Goal: Task Accomplishment & Management: Complete application form

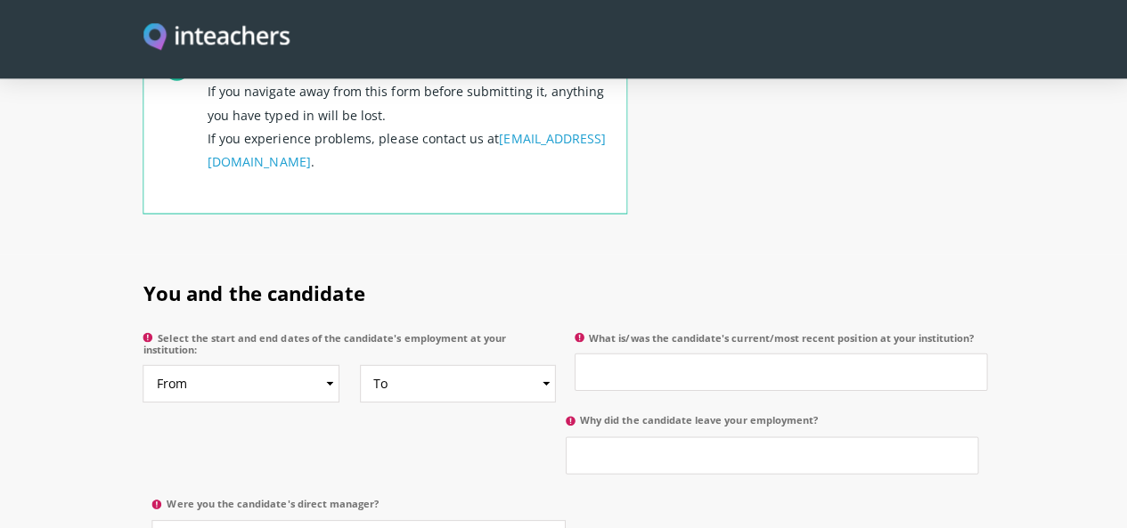
scroll to position [745, 0]
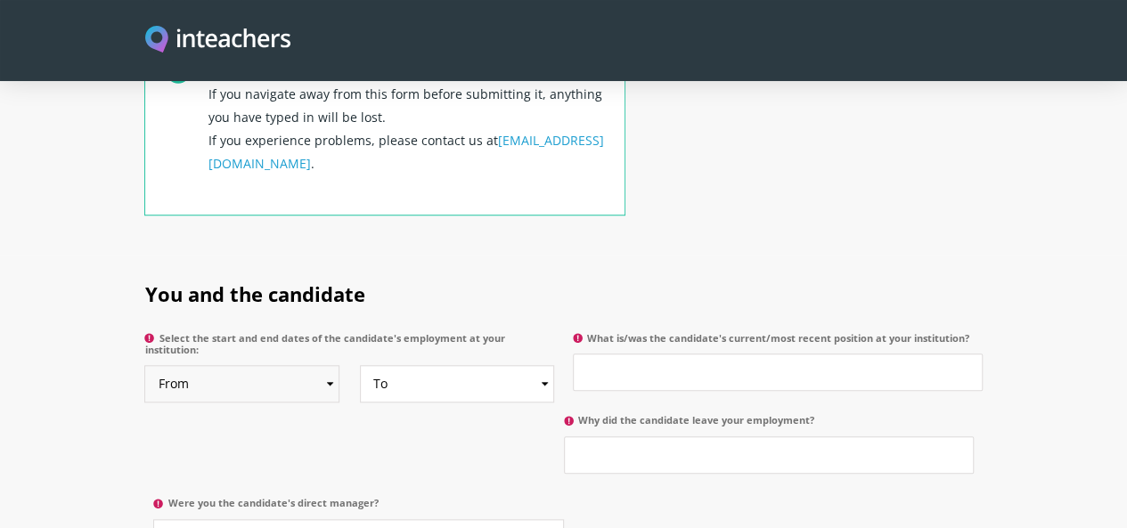
click at [274, 365] on select "From 2025 2024 2023 2022 2021 2020 2019 2018 2017 2016 2015 2014 2013 2012 2011…" at bounding box center [241, 383] width 195 height 37
select select "2024"
click at [144, 365] on select "From 2025 2024 2023 2022 2021 2020 2019 2018 2017 2016 2015 2014 2013 2012 2011…" at bounding box center [241, 383] width 195 height 37
click at [426, 365] on select "To Currently 2025 2024 2023 2022 2021 2020 2019 2018 2017 2016 2015 2014 2013 2…" at bounding box center [457, 383] width 195 height 37
select select "2025"
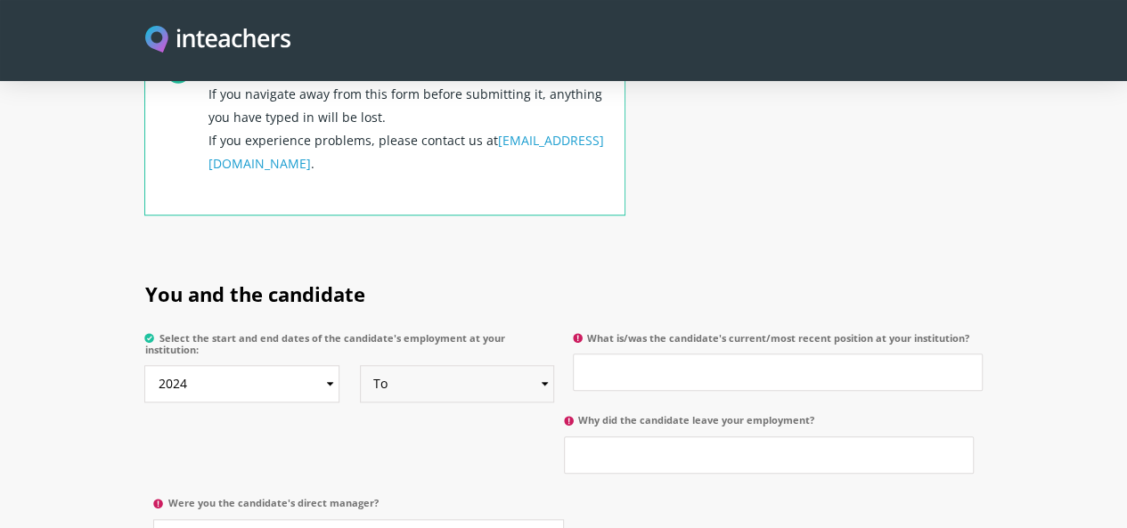
click at [360, 365] on select "To Currently 2025 2024 2023 2022 2021 2020 2019 2018 2017 2016 2015 2014 2013 2…" at bounding box center [457, 383] width 195 height 37
click at [440, 365] on select "To Currently 2025 2024 2023 2022 2021 2020 2019 2018 2017 2016 2015 2014 2013 2…" at bounding box center [457, 383] width 195 height 37
select select
click at [360, 365] on select "To Currently 2025 2024 2023 2022 2021 2020 2019 2018 2017 2016 2015 2014 2013 2…" at bounding box center [457, 383] width 195 height 37
click at [659, 339] on p "What is/was the candidate's current/most recent position at your institution?" at bounding box center [773, 366] width 419 height 83
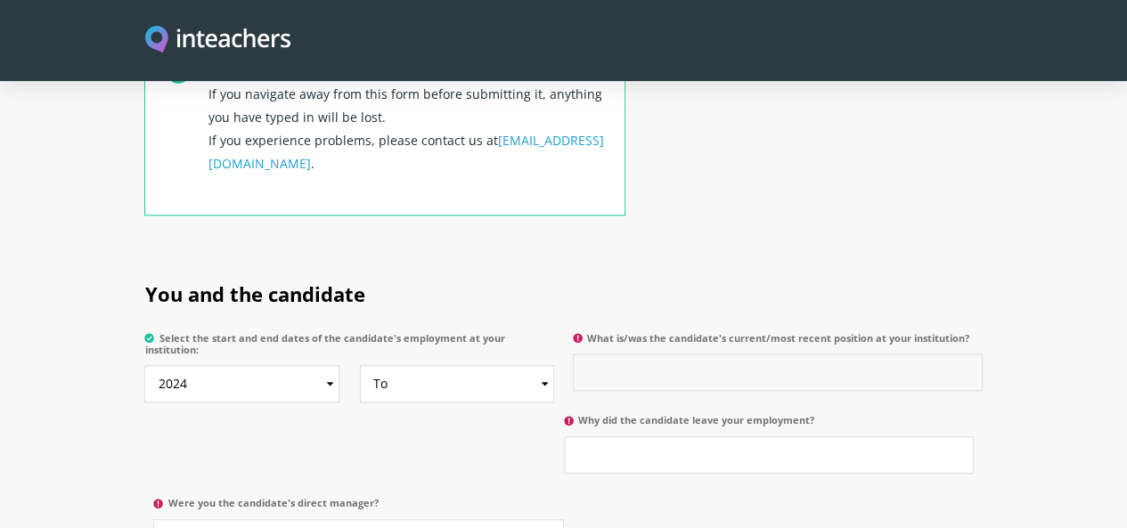
click at [668, 354] on input "What is/was the candidate's current/most recent position at your institution?" at bounding box center [778, 372] width 410 height 37
type input "a"
type input "Assistant Director QAL"
click at [563, 519] on select "Please select... Yes No" at bounding box center [358, 537] width 410 height 37
select select "No"
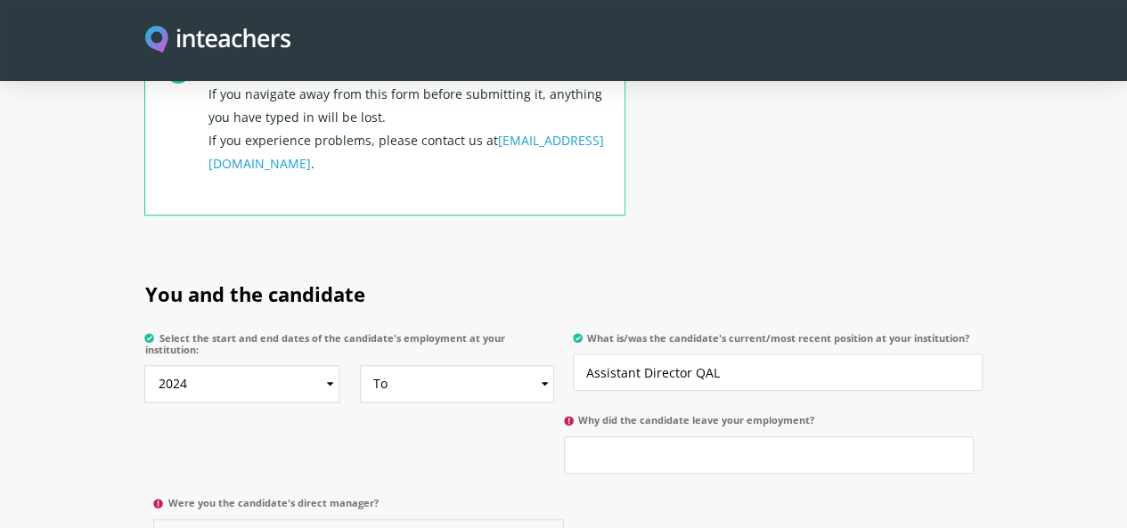
click at [563, 519] on select "Please select... Yes No" at bounding box center [358, 537] width 410 height 37
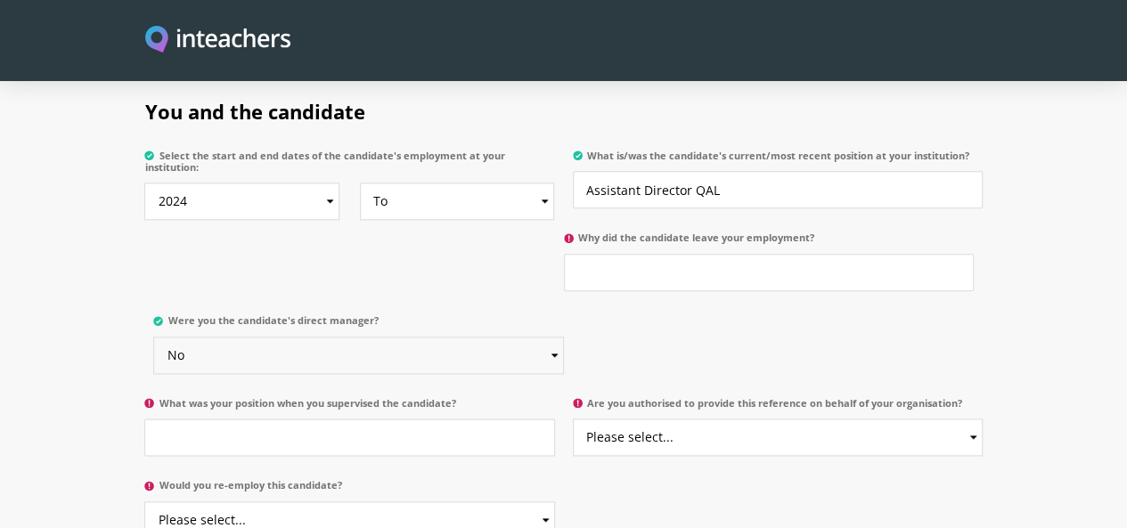
scroll to position [932, 0]
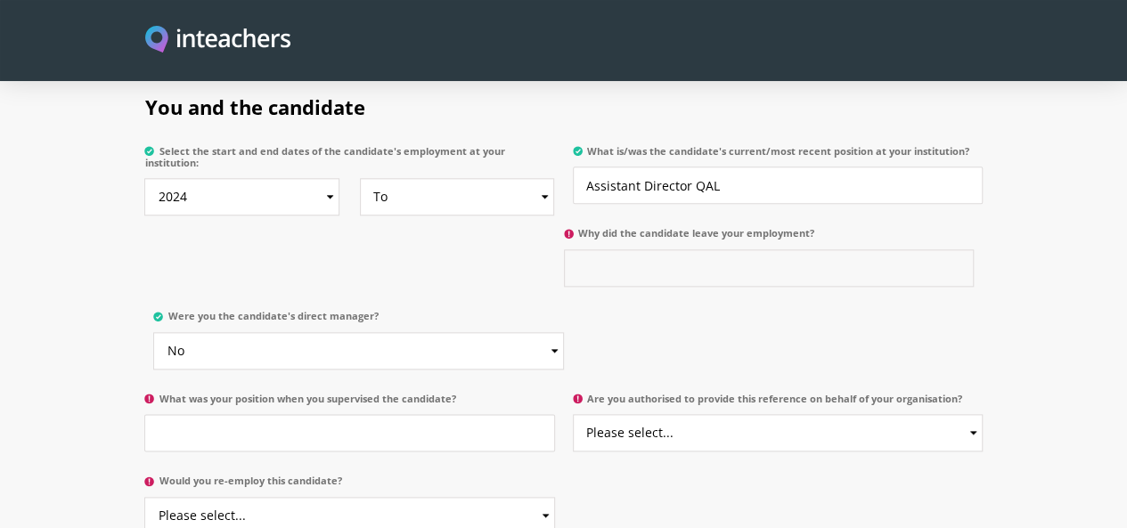
click at [564, 249] on input "Why did the candidate leave your employment?" at bounding box center [769, 267] width 410 height 37
type input "N"
type input "Currently present"
click at [317, 414] on input "What was your position when you supervised the candidate?" at bounding box center [349, 432] width 410 height 37
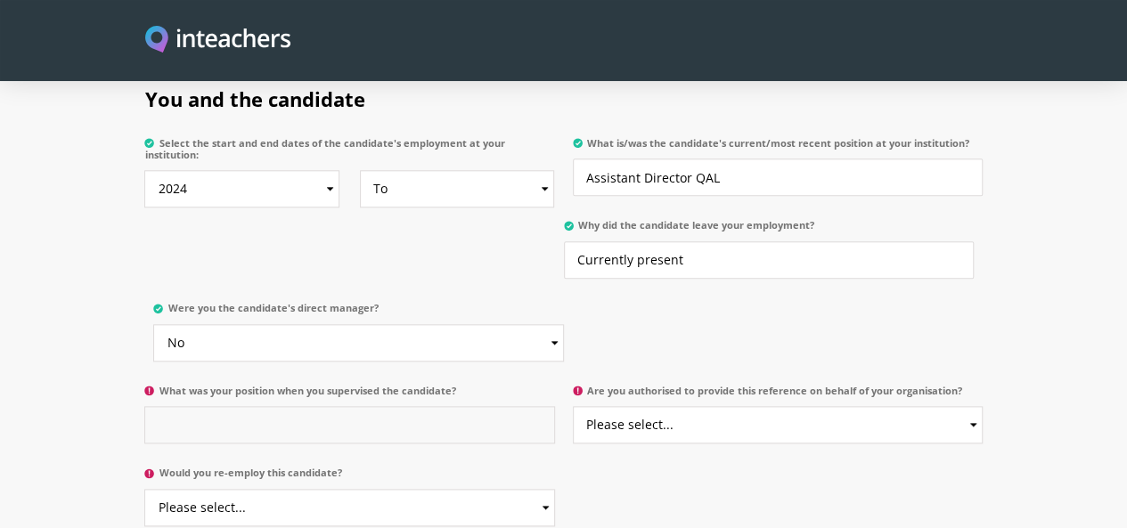
scroll to position [941, 0]
type input "a"
type input "c"
type input "C"
type input "E"
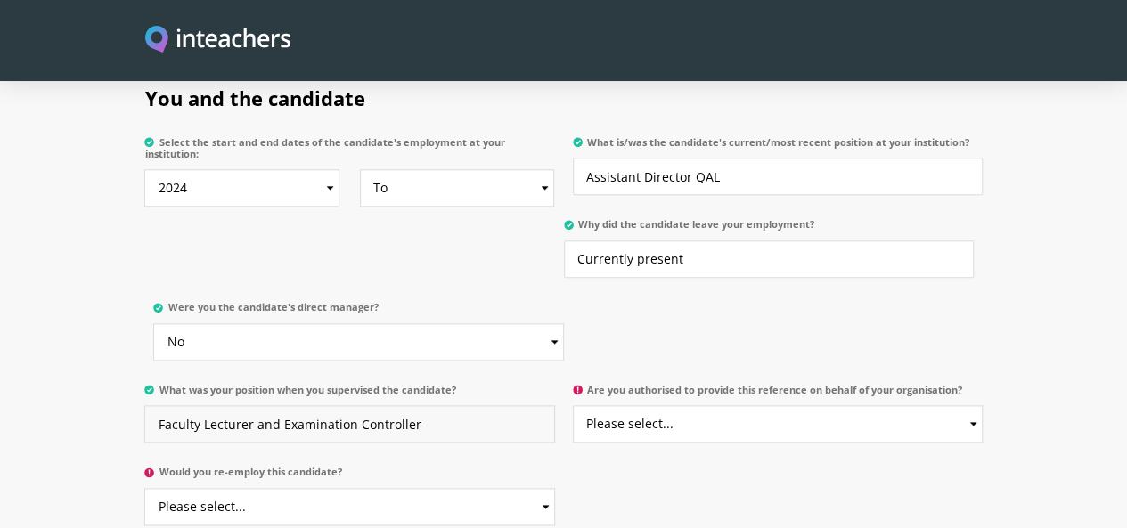
type input "Faculty Lecturer and Examination Controller"
click at [705, 405] on select "Please select... Yes No" at bounding box center [778, 423] width 410 height 37
select select "Yes"
click at [574, 405] on select "Please select... Yes No" at bounding box center [778, 423] width 410 height 37
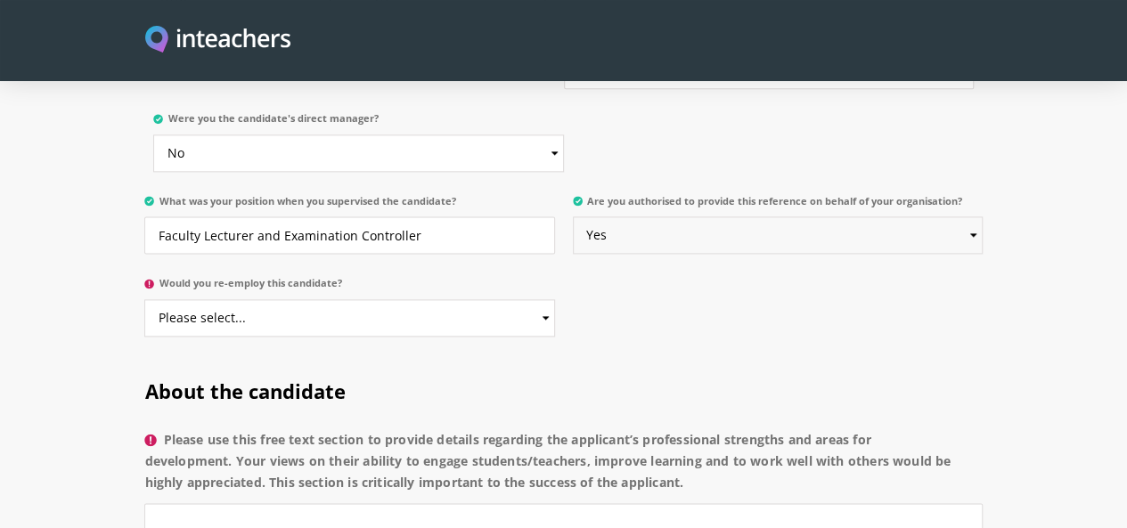
scroll to position [1131, 0]
click at [339, 298] on select "Please select... Yes No" at bounding box center [349, 316] width 410 height 37
select select "Yes"
click at [144, 298] on select "Please select... Yes No" at bounding box center [349, 316] width 410 height 37
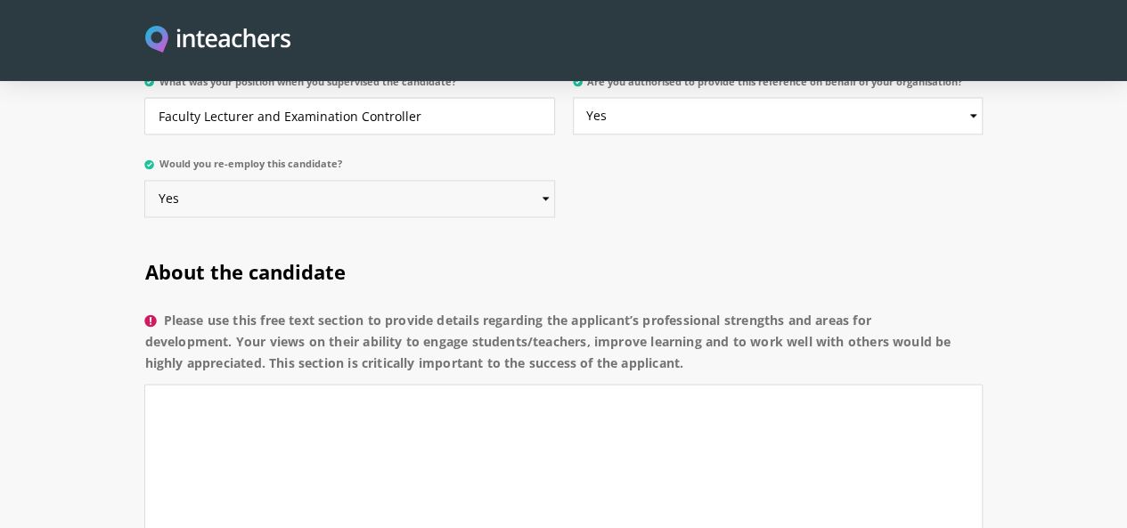
scroll to position [1250, 0]
click at [454, 383] on textarea "Please use this free text section to provide details regarding the applicant’s …" at bounding box center [562, 462] width 837 height 159
click at [144, 309] on label "Please use this free text section to provide details regarding the applicant’s …" at bounding box center [562, 346] width 837 height 75
click at [144, 383] on textarea "Please use this free text section to provide details regarding the applicant’s …" at bounding box center [562, 462] width 837 height 159
click at [144, 309] on label "Please use this free text section to provide details regarding the applicant’s …" at bounding box center [562, 346] width 837 height 75
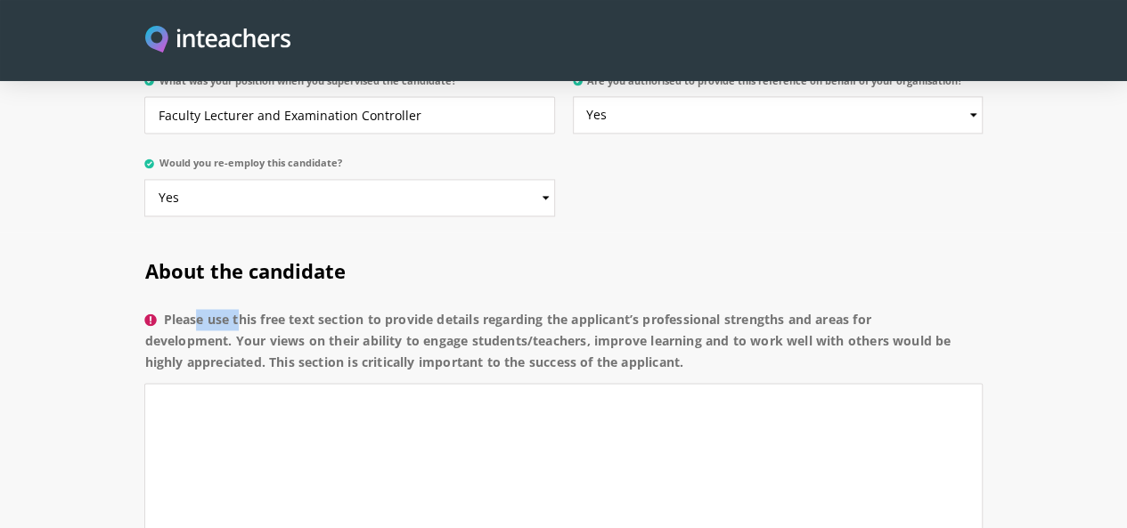
click at [144, 383] on textarea "Please use this free text section to provide details regarding the applicant’s …" at bounding box center [562, 462] width 837 height 159
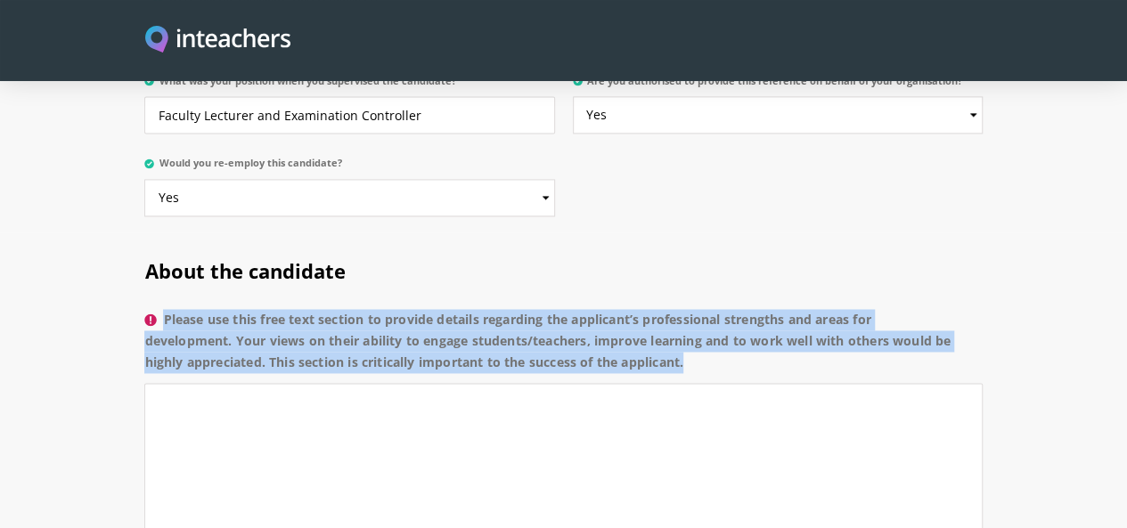
click at [144, 309] on label "Please use this free text section to provide details regarding the applicant’s …" at bounding box center [562, 346] width 837 height 75
click at [144, 383] on textarea "Please use this free text section to provide details regarding the applicant’s …" at bounding box center [562, 462] width 837 height 159
copy label "Please use this free text section to provide details regarding the applicant’s …"
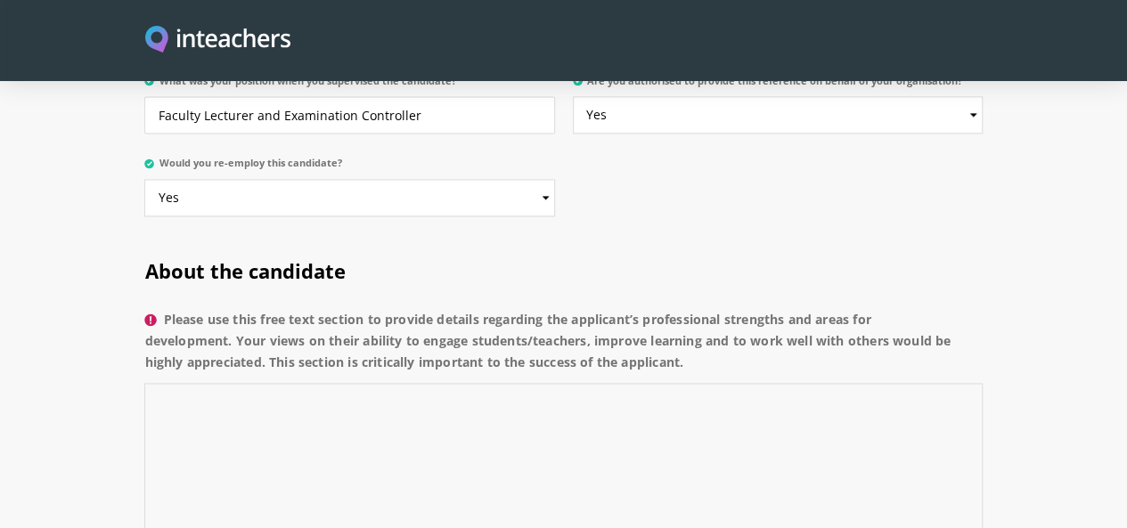
click at [307, 383] on textarea "Please use this free text section to provide details regarding the applicant’s …" at bounding box center [562, 462] width 837 height 159
paste textarea "The applicant demonstrates strong professional strengths in communication, adap…"
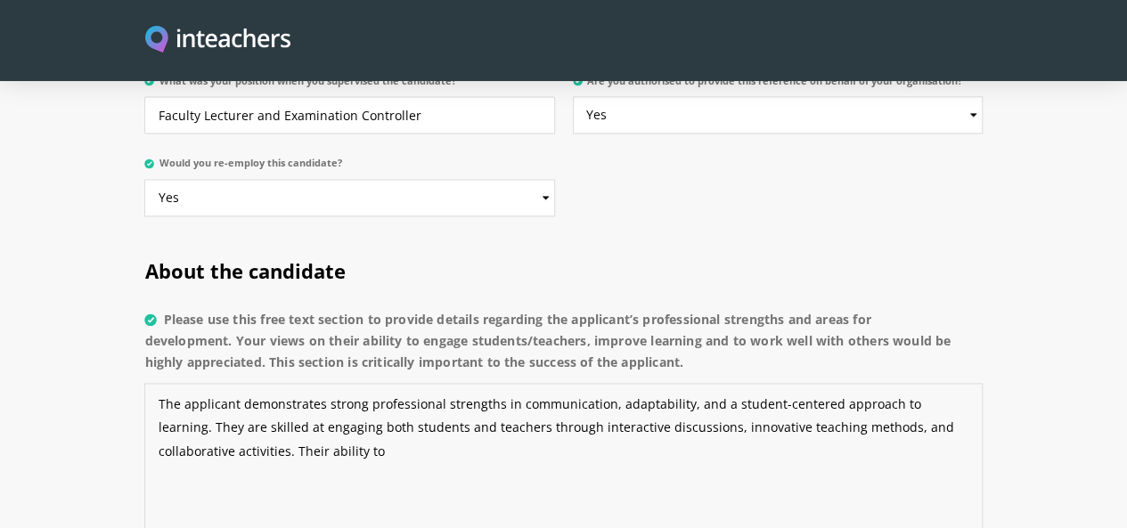
click at [892, 383] on textarea "The applicant demonstrates strong professional strengths in communication, adap…" at bounding box center [562, 462] width 837 height 159
click at [919, 383] on textarea "The applicant demonstrates strong professional strengths in communication, adap…" at bounding box center [562, 462] width 837 height 159
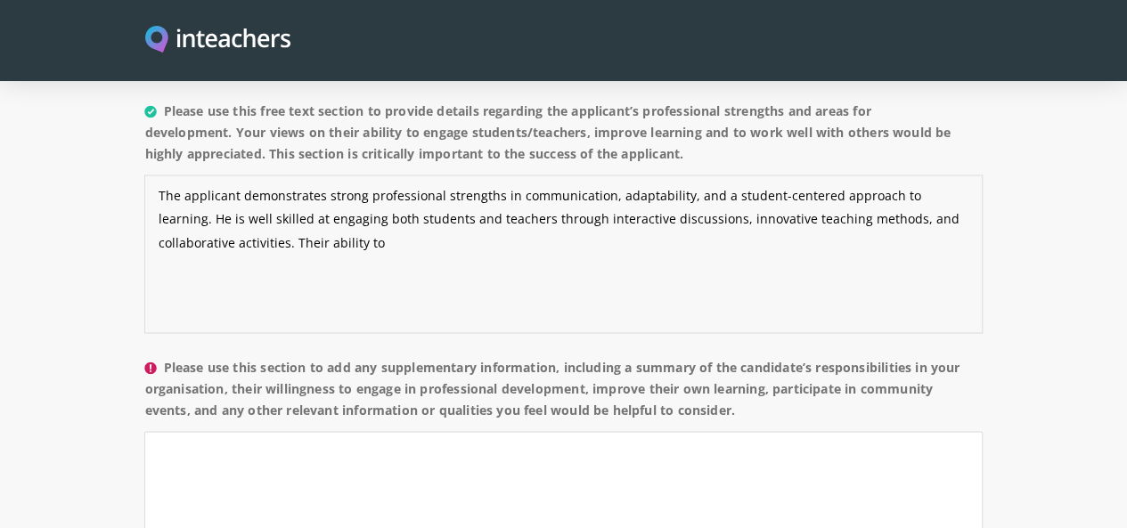
scroll to position [1464, 0]
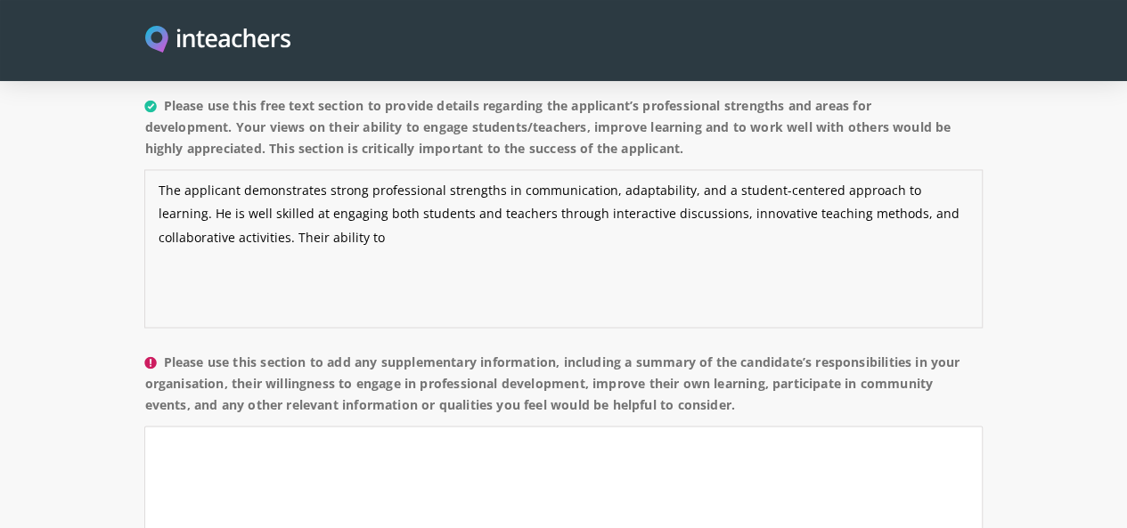
type textarea "The applicant demonstrates strong professional strengths in communication, adap…"
click at [144, 351] on label "Please use this section to add any supplementary information, including a summa…" at bounding box center [562, 388] width 837 height 75
click at [144, 426] on textarea "Please use this section to add any supplementary information, including a summa…" at bounding box center [562, 505] width 837 height 159
click at [144, 351] on label "Please use this section to add any supplementary information, including a summa…" at bounding box center [562, 388] width 837 height 75
click at [144, 426] on textarea "Please use this section to add any supplementary information, including a summa…" at bounding box center [562, 505] width 837 height 159
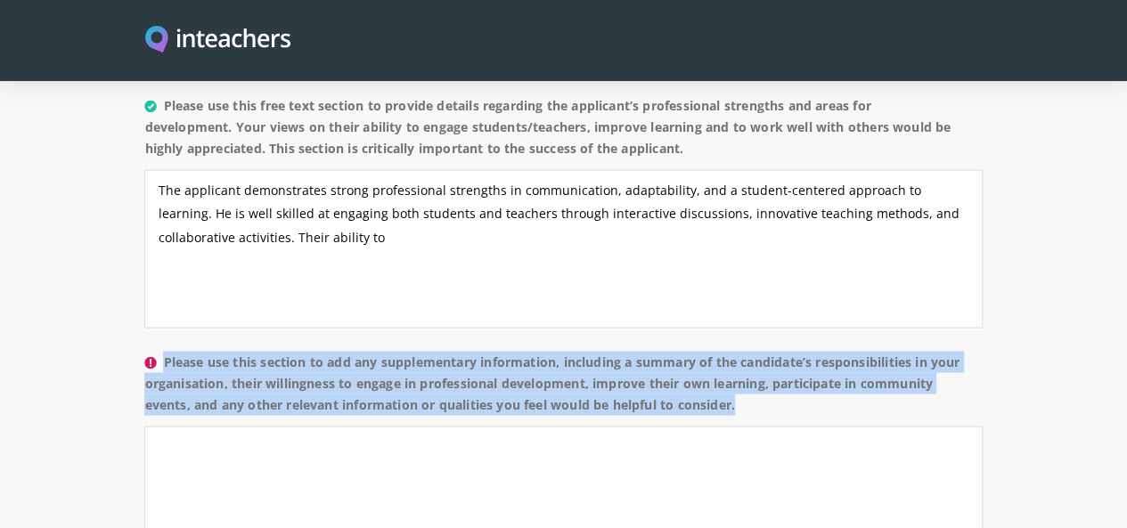
click at [144, 351] on label "Please use this section to add any supplementary information, including a summa…" at bounding box center [562, 388] width 837 height 75
click at [144, 426] on textarea "Please use this section to add any supplementary information, including a summa…" at bounding box center [562, 505] width 837 height 159
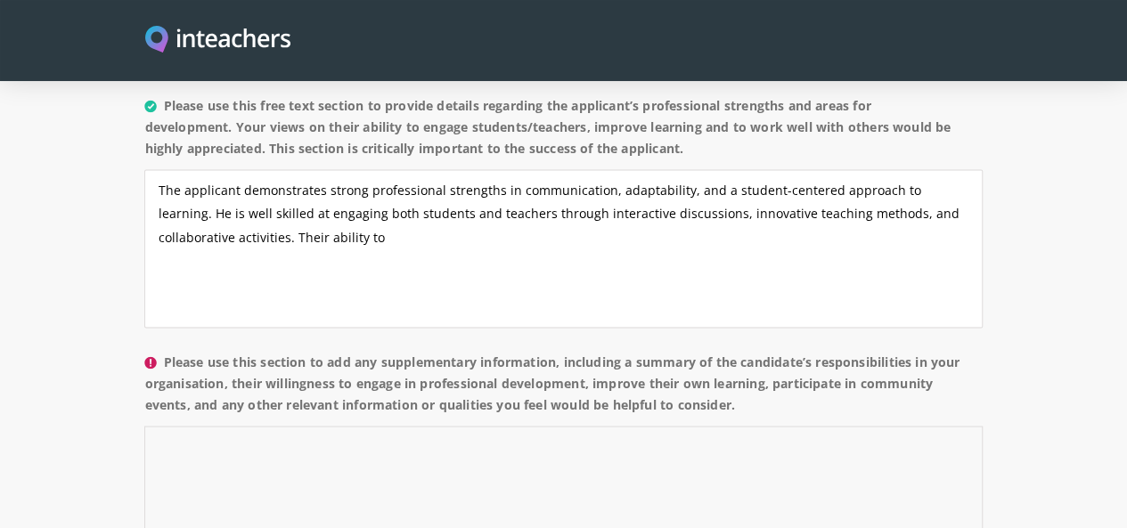
click at [144, 426] on textarea "Please use this section to add any supplementary information, including a summa…" at bounding box center [562, 505] width 837 height 159
click at [144, 351] on label "Please use this section to add any supplementary information, including a summa…" at bounding box center [562, 388] width 837 height 75
click at [144, 426] on textarea "Please use this section to add any supplementary information, including a summa…" at bounding box center [562, 505] width 837 height 159
click at [144, 351] on label "Please use this section to add any supplementary information, including a summa…" at bounding box center [562, 388] width 837 height 75
click at [144, 426] on textarea "Please use this section to add any supplementary information, including a summa…" at bounding box center [562, 505] width 837 height 159
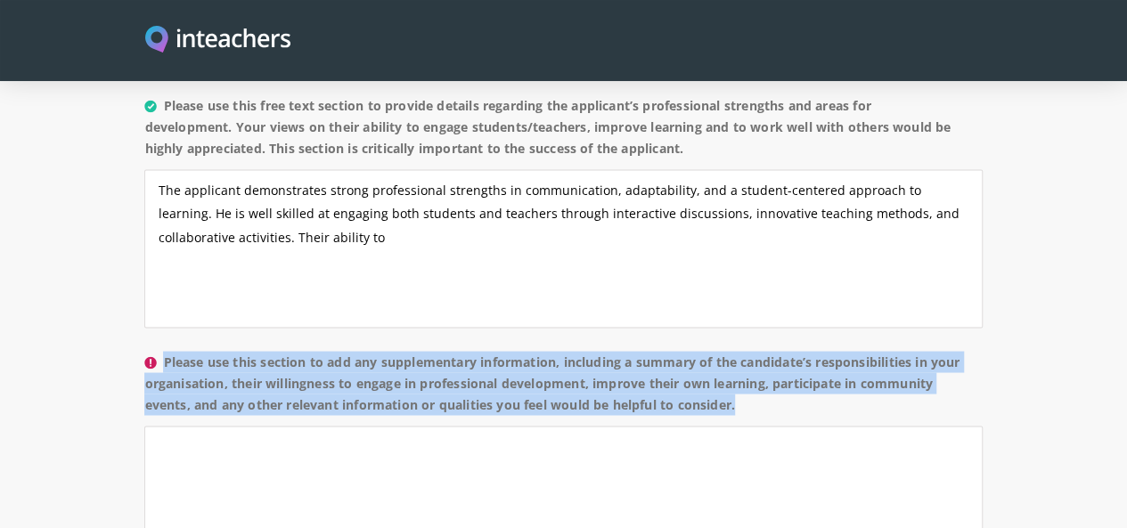
click at [144, 351] on label "Please use this section to add any supplementary information, including a summa…" at bounding box center [562, 388] width 837 height 75
click at [144, 426] on textarea "Please use this section to add any supplementary information, including a summa…" at bounding box center [562, 505] width 837 height 159
click at [144, 351] on label "Please use this section to add any supplementary information, including a summa…" at bounding box center [562, 388] width 837 height 75
click at [144, 426] on textarea "Please use this section to add any supplementary information, including a summa…" at bounding box center [562, 505] width 837 height 159
copy label "Please use this section to add any supplementary information, including a summa…"
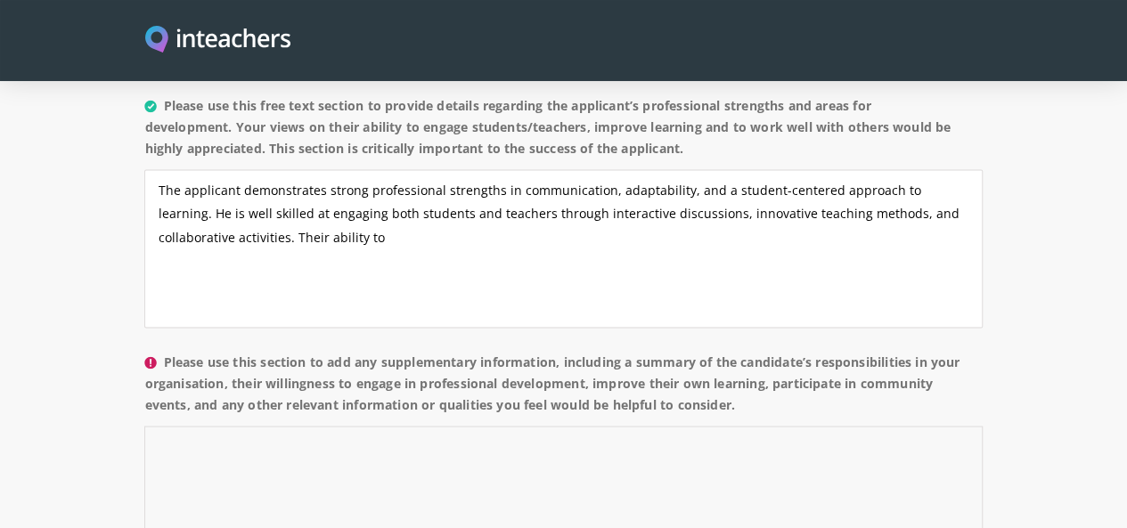
click at [269, 426] on textarea "Please use this section to add any supplementary information, including a summa…" at bounding box center [562, 505] width 837 height 159
paste textarea "Here’s a concise version you can use: --- The applicant has been responsible fo…"
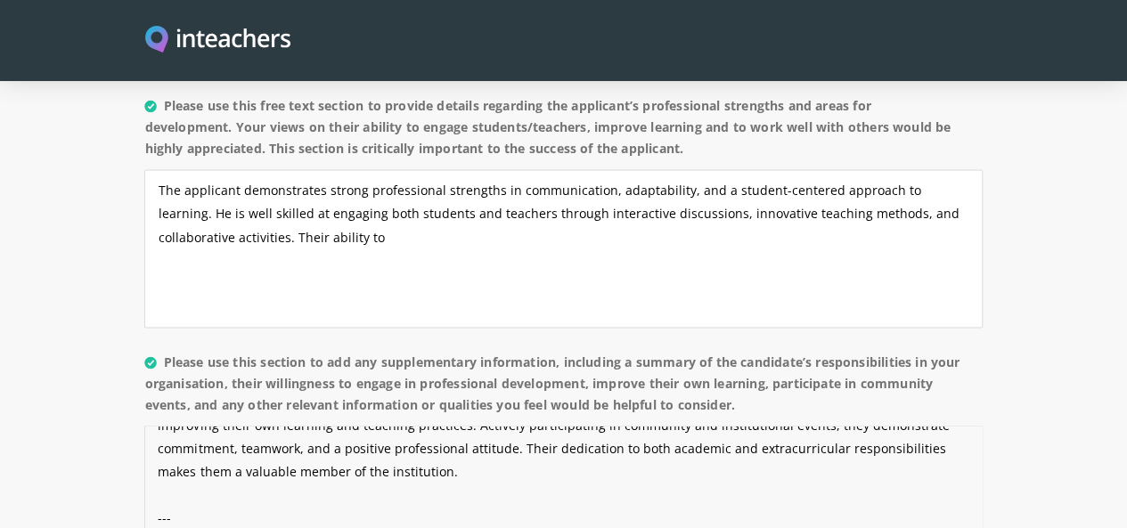
scroll to position [175, 0]
drag, startPoint x: 816, startPoint y: 439, endPoint x: 62, endPoint y: 380, distance: 756.1
click at [144, 426] on textarea "Here’s a concise version you can use: --- The applicant has been responsible fo…" at bounding box center [562, 505] width 837 height 159
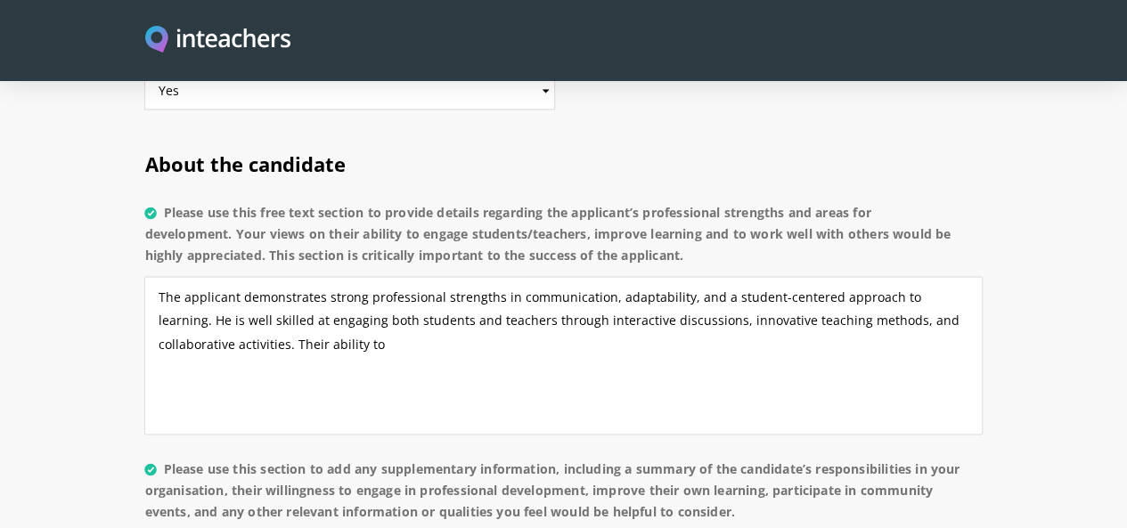
scroll to position [1356, 0]
type textarea "Here’s a concise version you can use: --- The applicant has been responsible fo…"
drag, startPoint x: 847, startPoint y: 203, endPoint x: 758, endPoint y: 208, distance: 89.3
click at [758, 277] on textarea "The applicant demonstrates strong professional strengths in communication, adap…" at bounding box center [562, 356] width 837 height 159
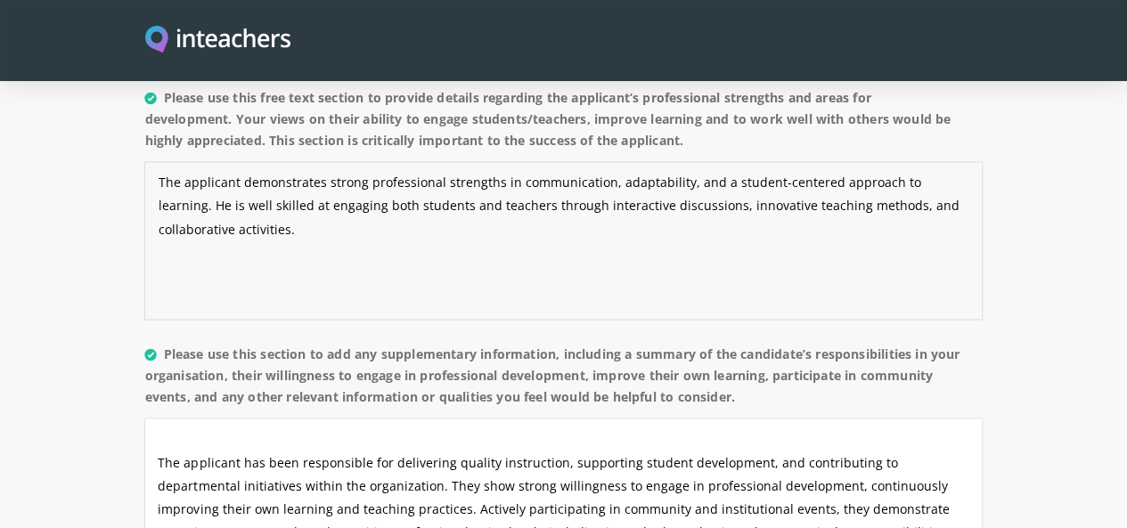
scroll to position [0, 0]
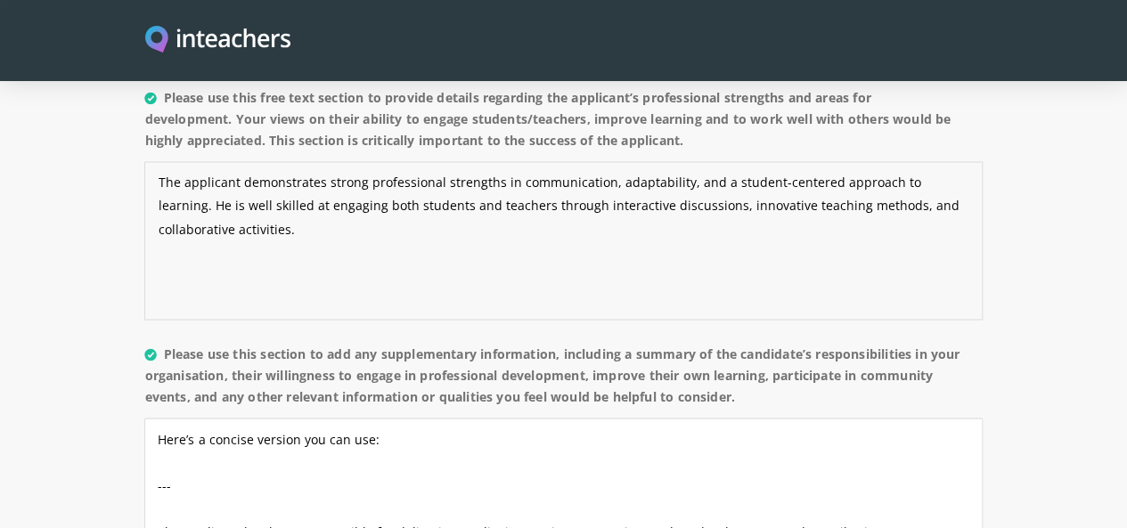
type textarea "The applicant demonstrates strong professional strengths in communication, adap…"
click at [144, 418] on textarea "Here’s a concise version you can use: --- The applicant has been responsible fo…" at bounding box center [562, 497] width 837 height 159
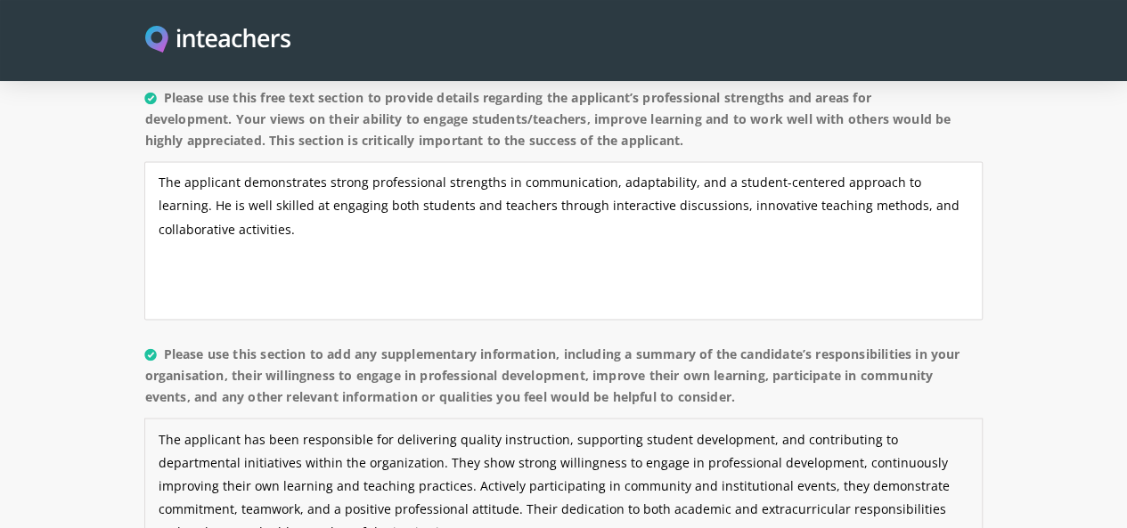
click at [180, 418] on textarea "The applicant has been responsible for delivering quality instruction, supporti…" at bounding box center [562, 497] width 837 height 159
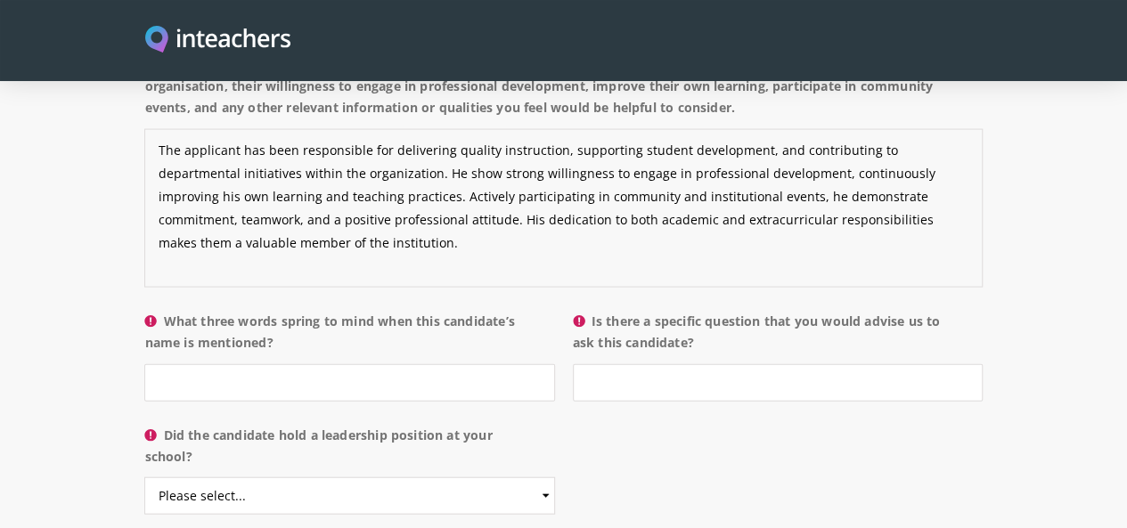
scroll to position [1762, 0]
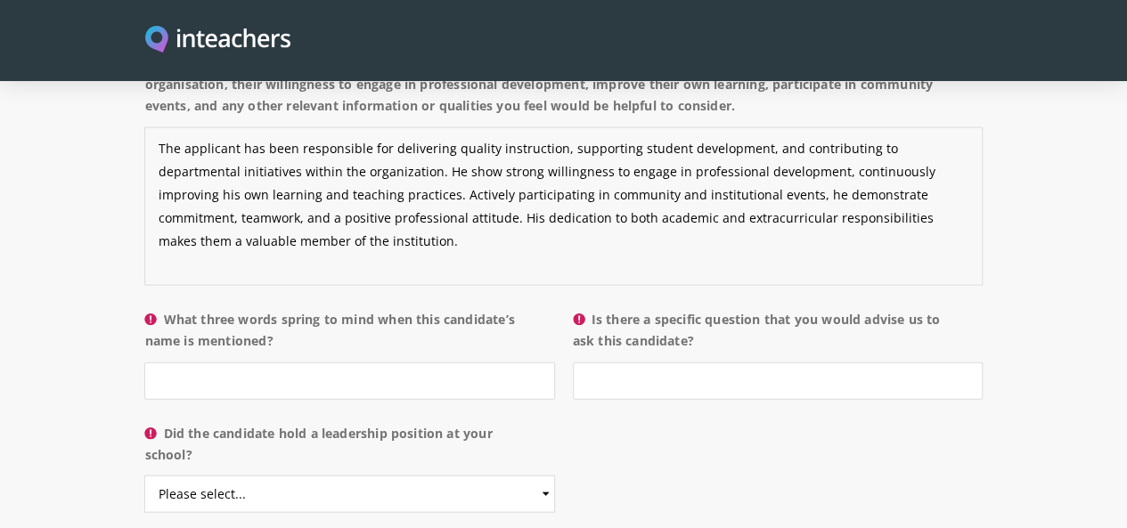
type textarea "The applicant has been responsible for delivering quality instruction, supporti…"
click at [144, 309] on label "What three words spring to mind when this candidate’s name is mentioned?" at bounding box center [349, 335] width 410 height 53
click at [144, 363] on input "What three words spring to mind when this candidate’s name is mentioned?" at bounding box center [349, 381] width 410 height 37
click at [144, 309] on label "What three words spring to mind when this candidate’s name is mentioned?" at bounding box center [349, 335] width 410 height 53
click at [144, 363] on input "What three words spring to mind when this candidate’s name is mentioned?" at bounding box center [349, 381] width 410 height 37
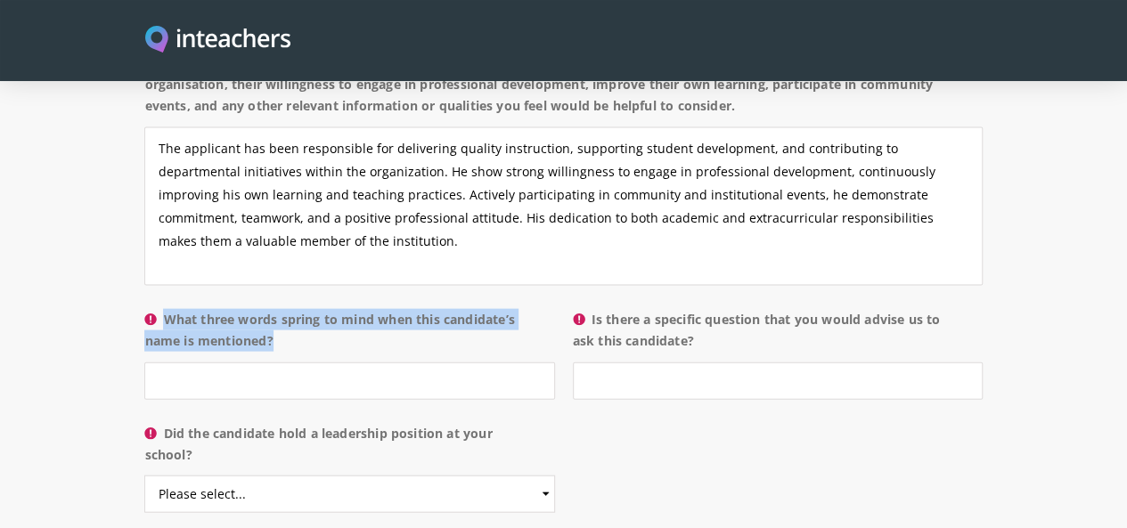
click at [144, 309] on label "What three words spring to mind when this candidate’s name is mentioned?" at bounding box center [349, 335] width 410 height 53
click at [144, 363] on input "What three words spring to mind when this candidate’s name is mentioned?" at bounding box center [349, 381] width 410 height 37
copy label "What three words spring to mind when this candidate’s name is mentioned?"
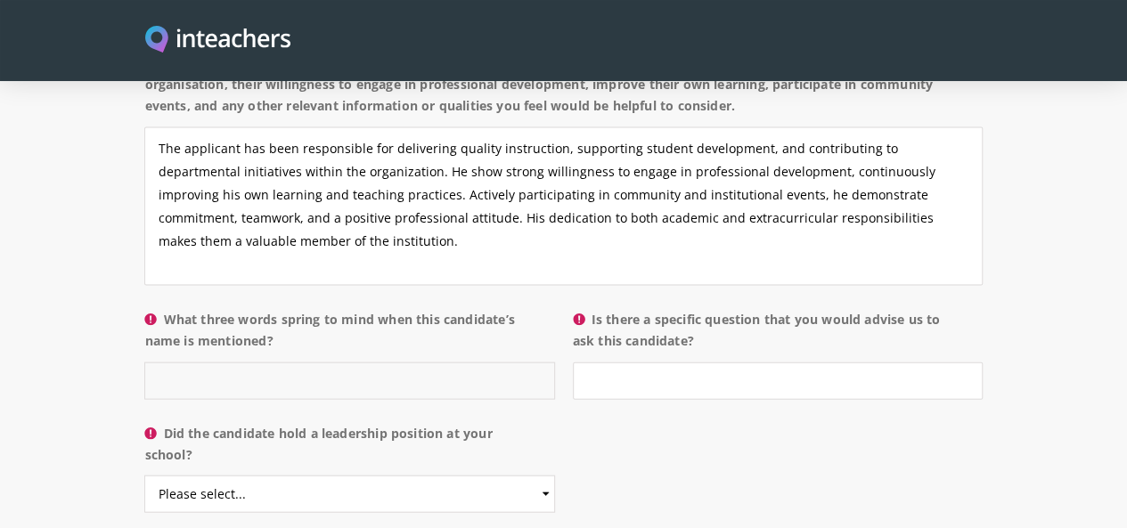
click at [309, 363] on input "What three words spring to mind when this candidate’s name is mentioned?" at bounding box center [349, 381] width 410 height 37
paste input "Dedicated – Collaborative – Innovative"
click at [228, 363] on input "Dedicated – Collaborative – Innovative" at bounding box center [349, 381] width 410 height 37
type input "Dedicated , Collaborative , Innovative"
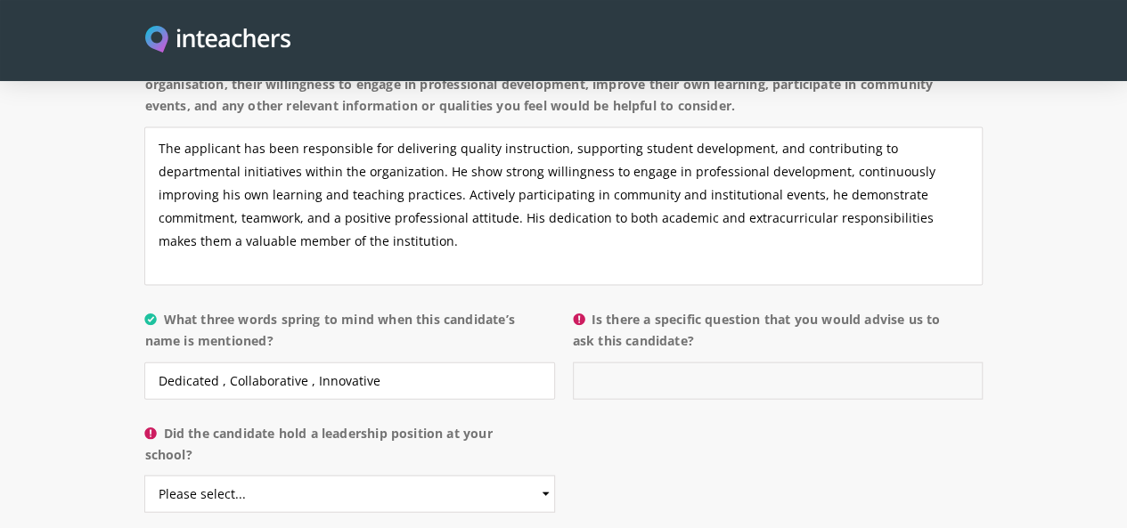
click at [613, 363] on input "Is there a specific question that you would advise us to ask this candidate?" at bounding box center [778, 381] width 410 height 37
type input "n"
type input "none"
click at [378, 476] on select "Please select... Yes No" at bounding box center [349, 494] width 410 height 37
select select "Yes"
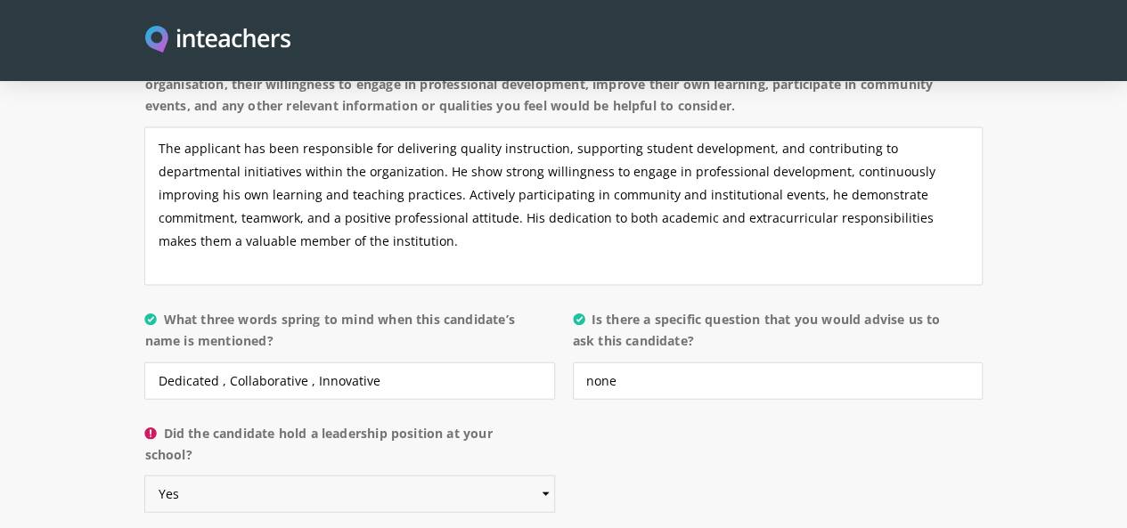
click at [144, 476] on select "Please select... Yes No" at bounding box center [349, 494] width 410 height 37
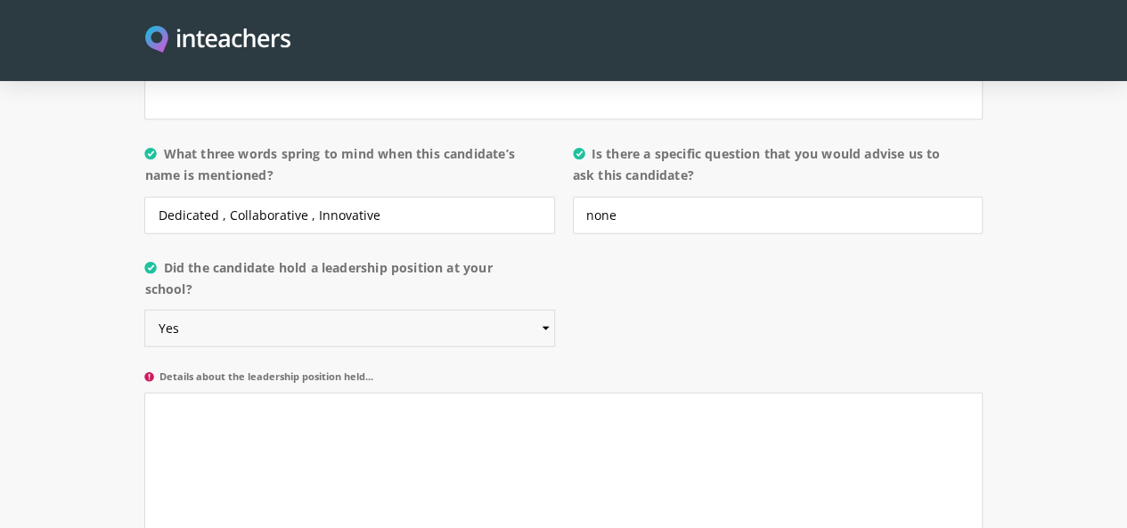
scroll to position [1936, 0]
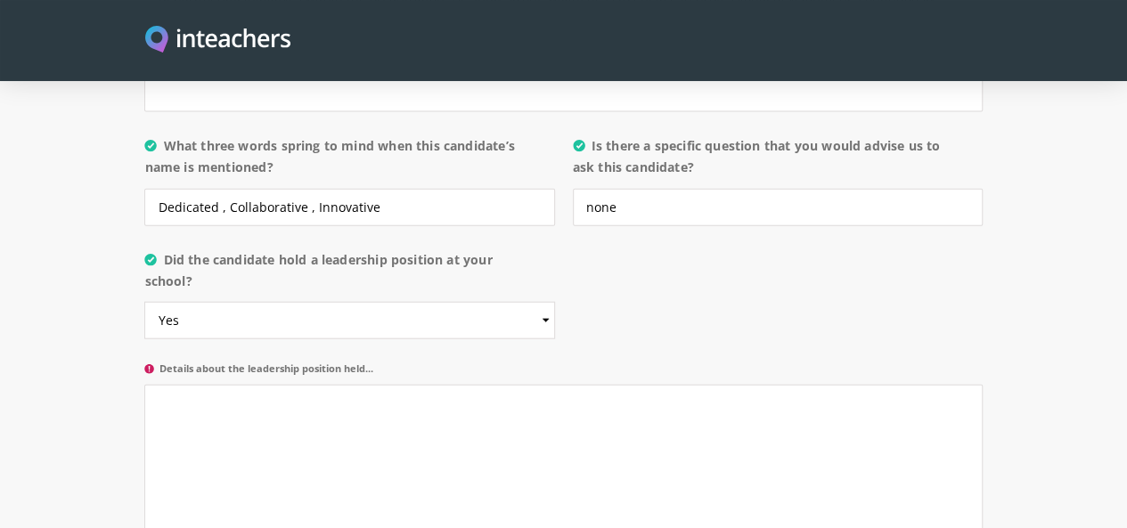
click at [144, 363] on label "Details about the leadership position held..." at bounding box center [562, 374] width 837 height 22
click at [144, 385] on textarea "Details about the leadership position held..." at bounding box center [562, 464] width 837 height 159
click at [144, 363] on label "Details about the leadership position held..." at bounding box center [562, 374] width 837 height 22
click at [144, 385] on textarea "Details about the leadership position held..." at bounding box center [562, 464] width 837 height 159
click at [144, 363] on label "Details about the leadership position held..." at bounding box center [562, 374] width 837 height 22
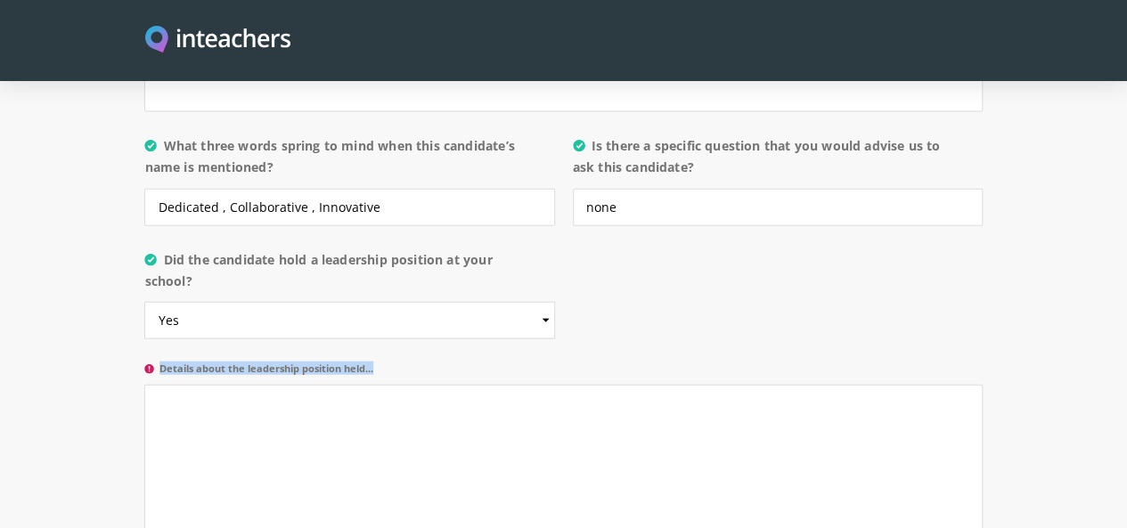
click at [144, 385] on textarea "Details about the leadership position held..." at bounding box center [562, 464] width 837 height 159
copy label "Details about the leadership position held..."
click at [370, 385] on textarea "Details about the leadership position held..." at bounding box center [562, 464] width 837 height 159
paste textarea "The applicant has held leadership roles with responsibility, guiding teams effe…"
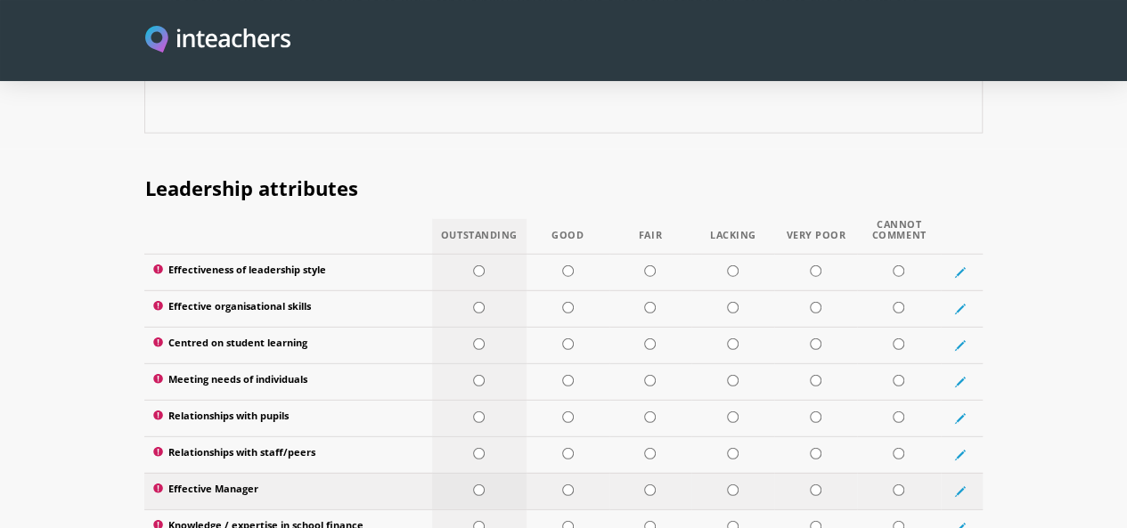
scroll to position [2340, 0]
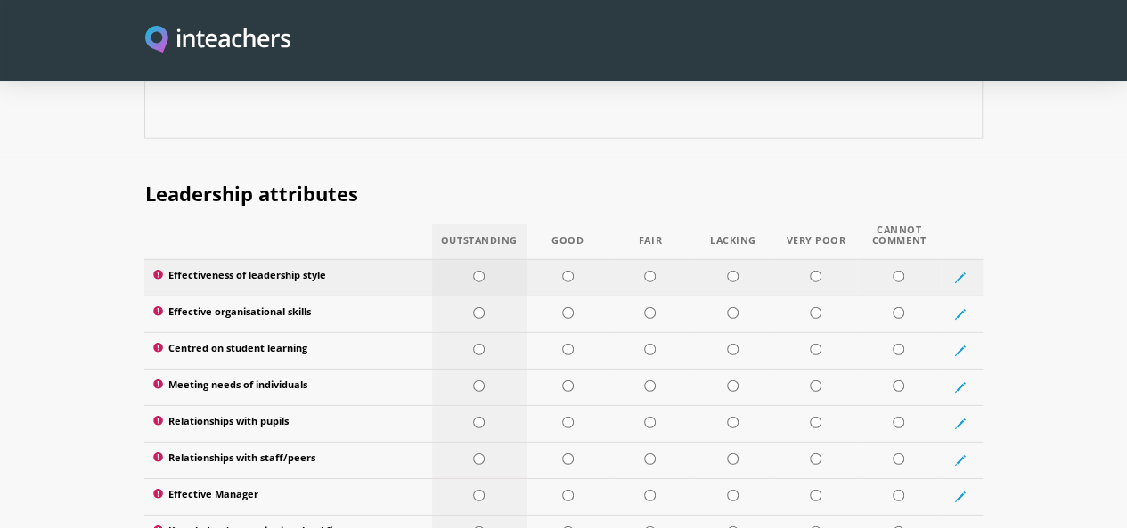
type textarea "The applicant has held leadership roles with responsibility, guiding teams effe…"
click at [473, 271] on input "radio" at bounding box center [479, 277] width 12 height 12
radio input "true"
click at [461, 296] on td at bounding box center [479, 314] width 94 height 37
radio input "true"
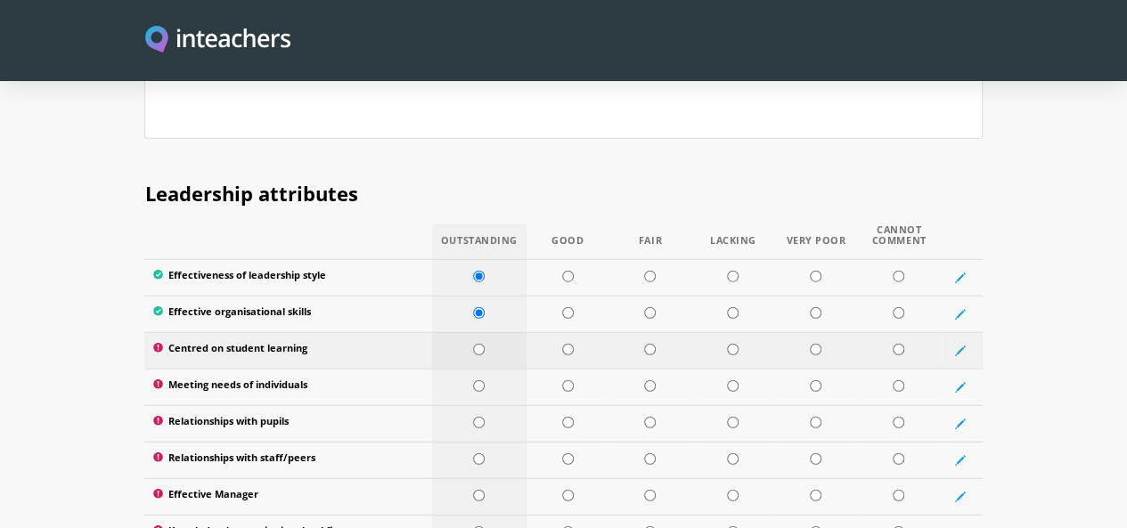
click at [473, 344] on input "radio" at bounding box center [479, 350] width 12 height 12
radio input "true"
click at [460, 369] on td at bounding box center [479, 387] width 94 height 37
radio input "true"
click at [462, 405] on td at bounding box center [479, 423] width 94 height 37
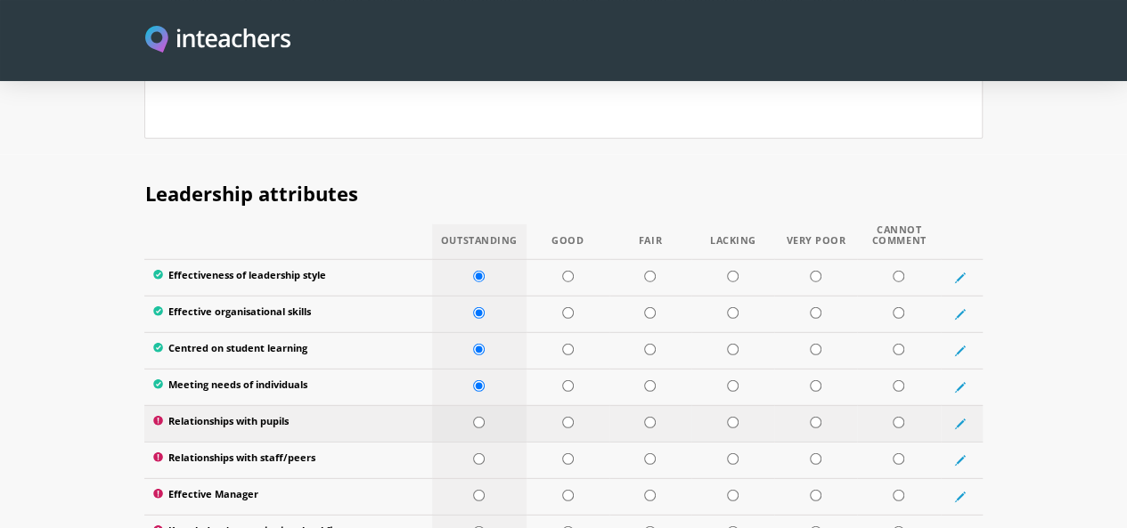
radio input "true"
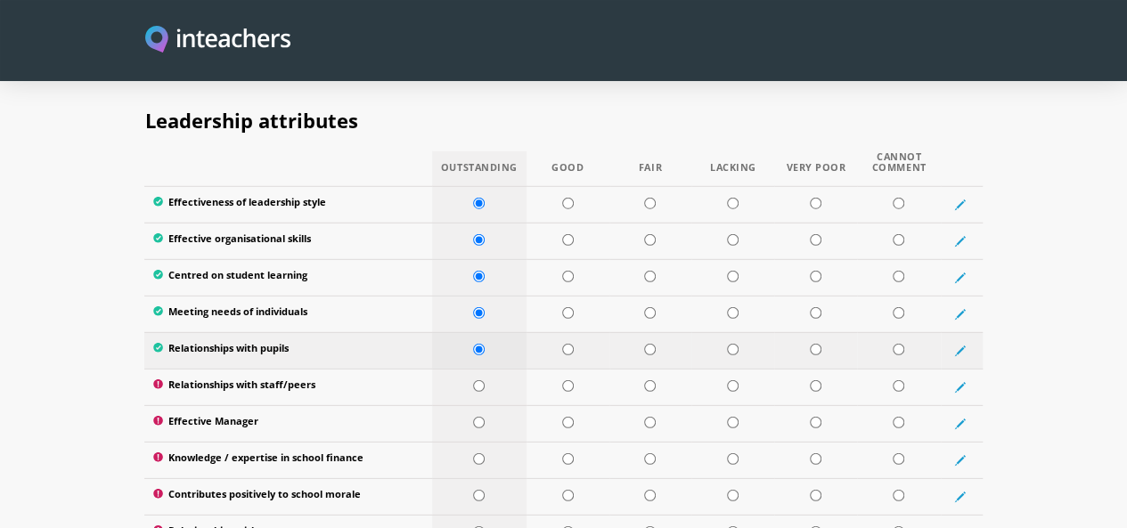
scroll to position [2419, 0]
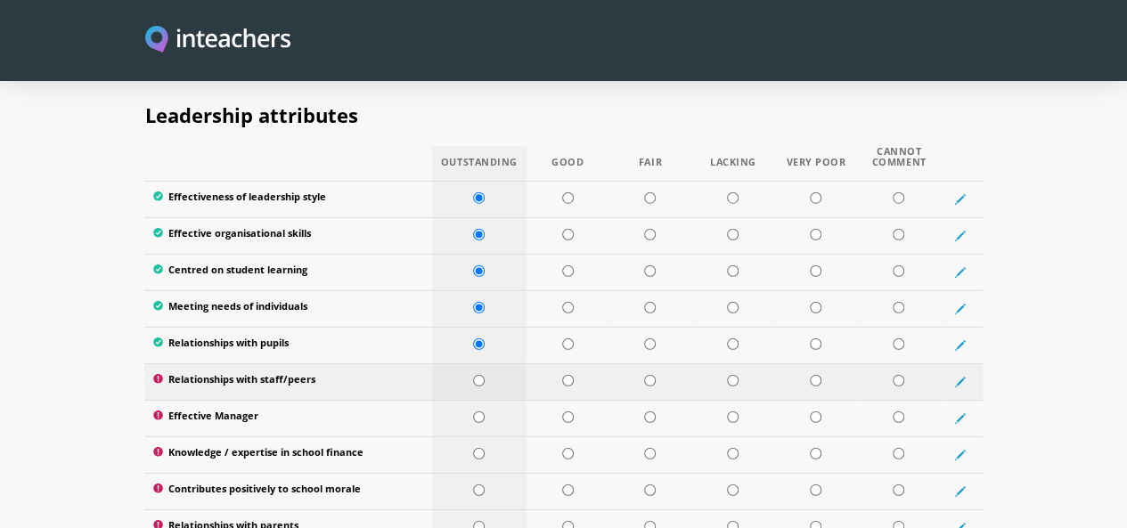
click at [473, 375] on input "radio" at bounding box center [479, 381] width 12 height 12
radio input "true"
click at [460, 364] on td at bounding box center [479, 382] width 94 height 37
click at [462, 400] on td at bounding box center [479, 418] width 94 height 37
radio input "true"
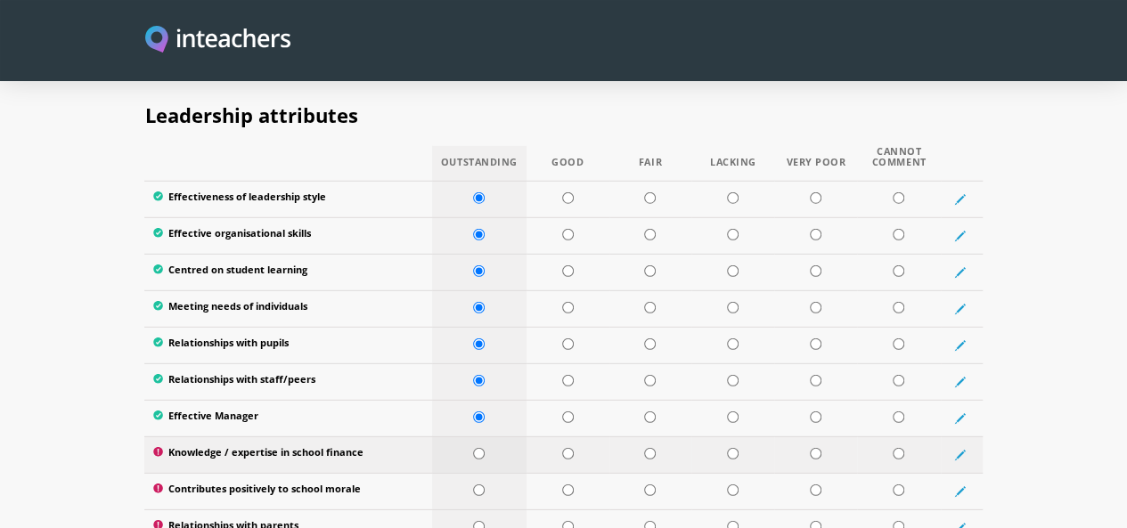
click at [473, 448] on input "radio" at bounding box center [479, 454] width 12 height 12
radio input "true"
click at [467, 473] on td at bounding box center [479, 491] width 94 height 37
radio input "true"
click at [473, 521] on input "radio" at bounding box center [479, 527] width 12 height 12
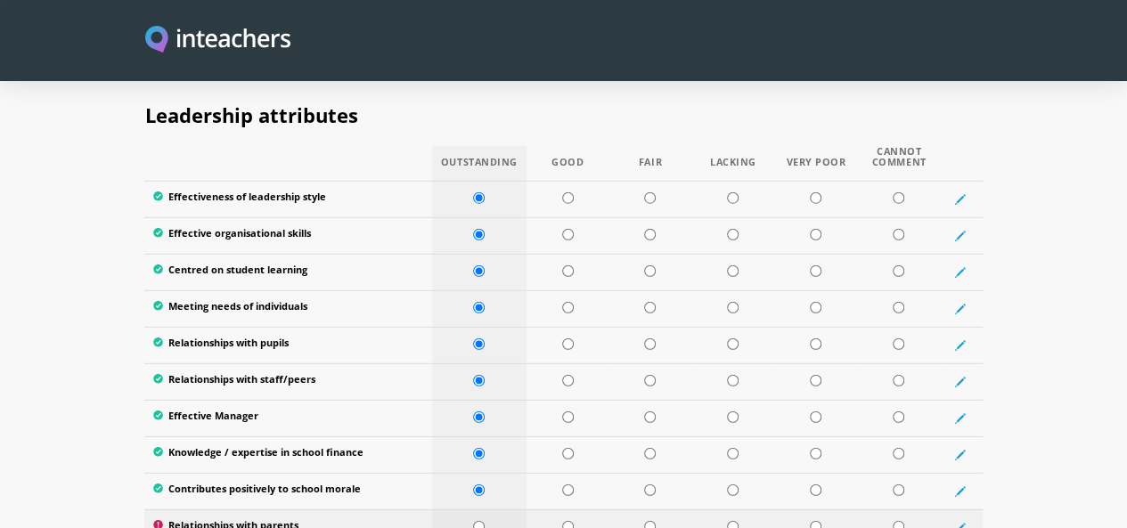
radio input "true"
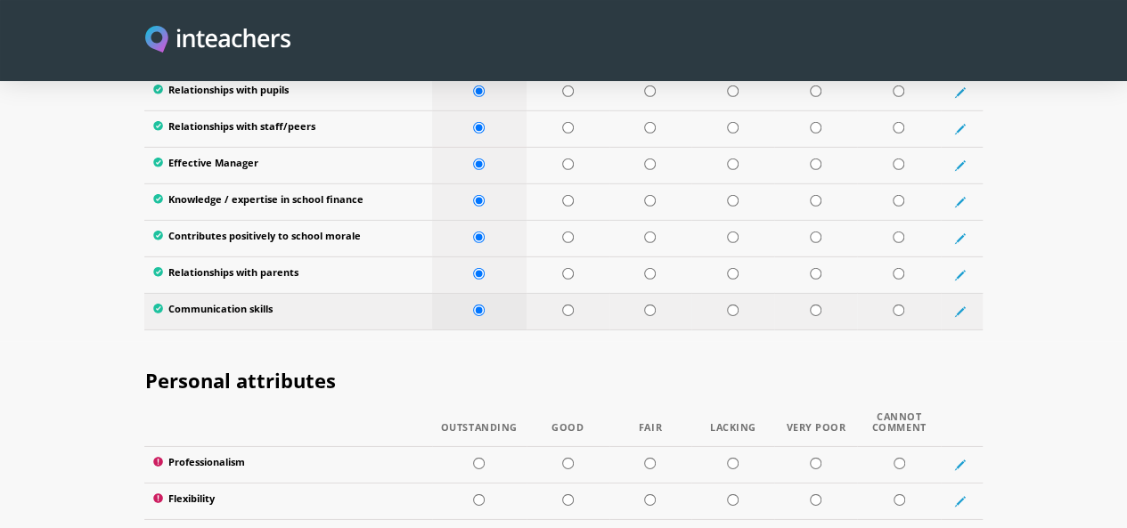
scroll to position [2687, 0]
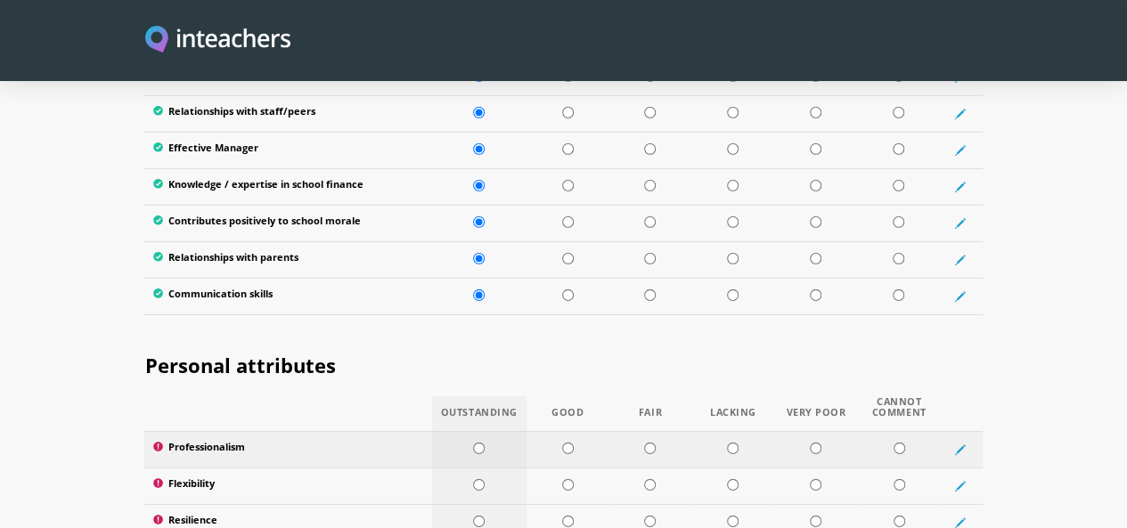
click at [473, 443] on input "radio" at bounding box center [479, 449] width 12 height 12
radio input "true"
click at [465, 468] on td at bounding box center [479, 486] width 94 height 37
radio input "true"
click at [470, 504] on td at bounding box center [479, 522] width 94 height 37
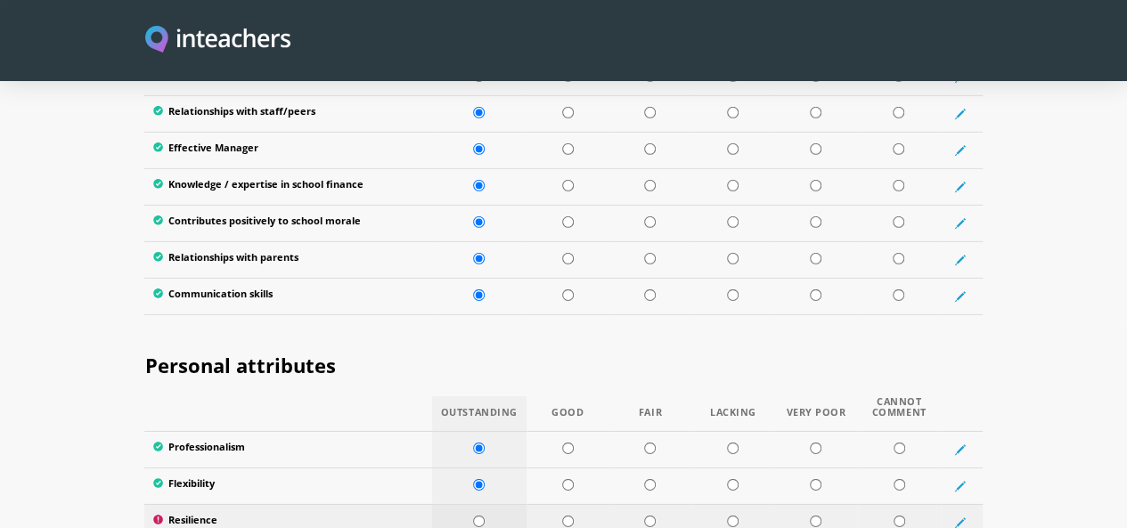
radio input "true"
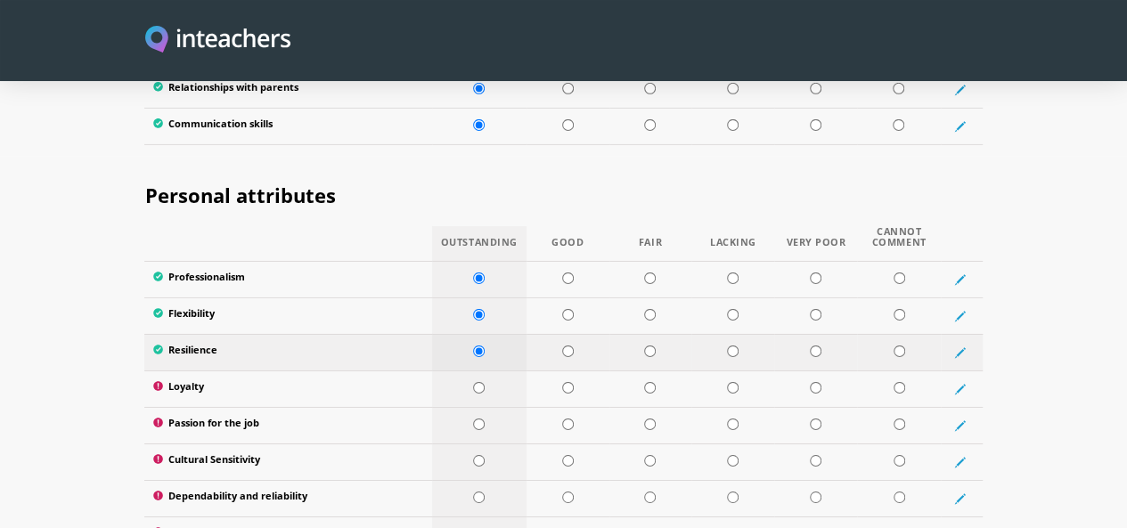
scroll to position [2864, 0]
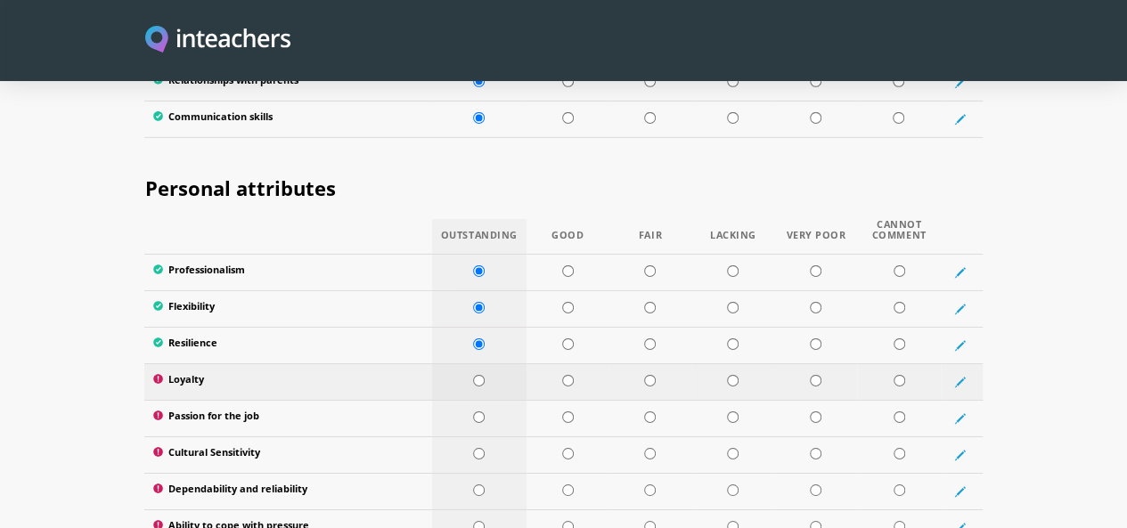
click at [473, 375] on input "radio" at bounding box center [479, 381] width 12 height 12
radio input "true"
click at [473, 412] on input "radio" at bounding box center [479, 418] width 12 height 12
radio input "true"
click at [462, 437] on td at bounding box center [479, 455] width 94 height 37
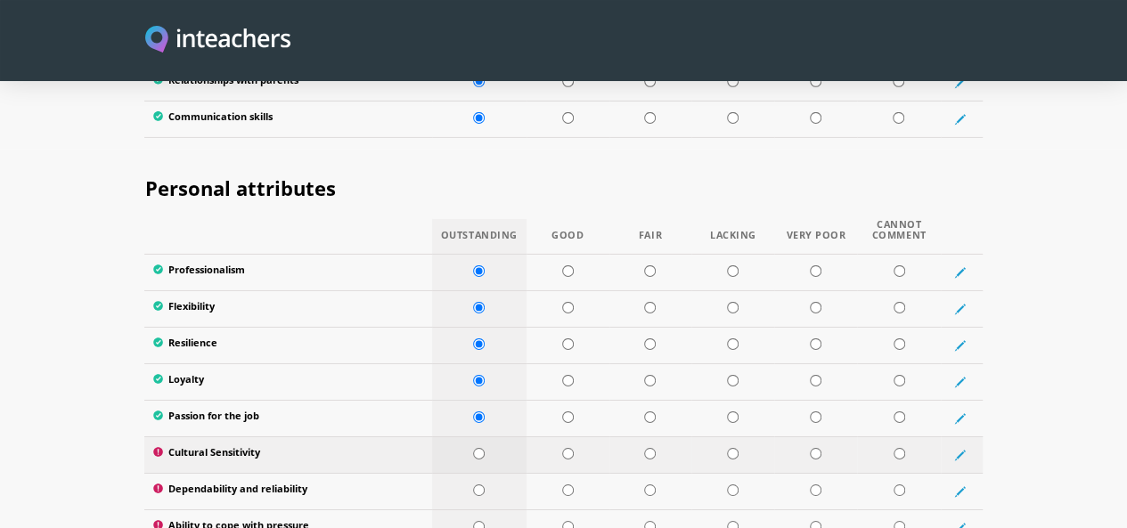
radio input "true"
click at [462, 473] on td at bounding box center [479, 491] width 94 height 37
radio input "true"
click at [463, 510] on td at bounding box center [479, 528] width 94 height 37
radio input "true"
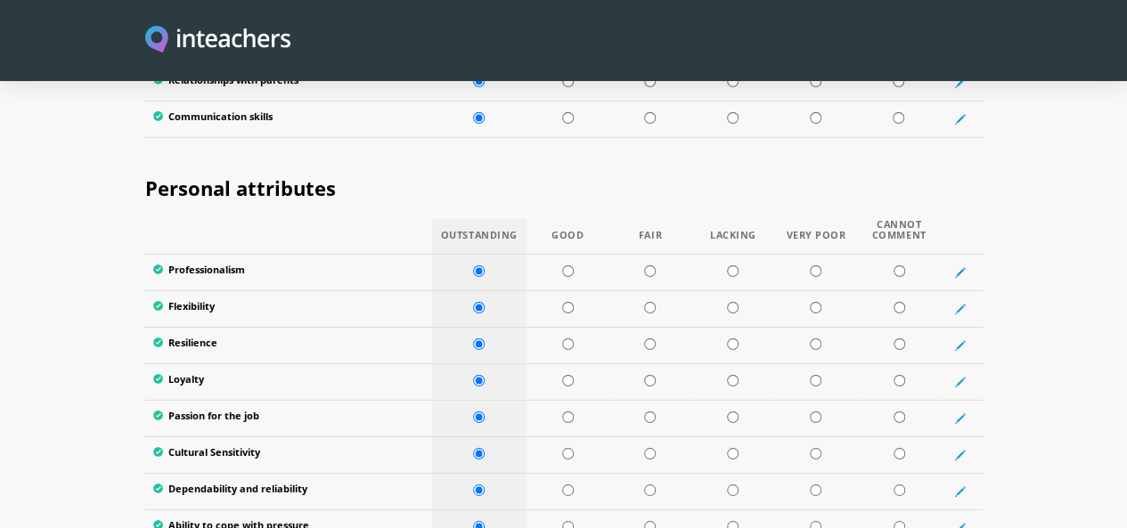
radio input "true"
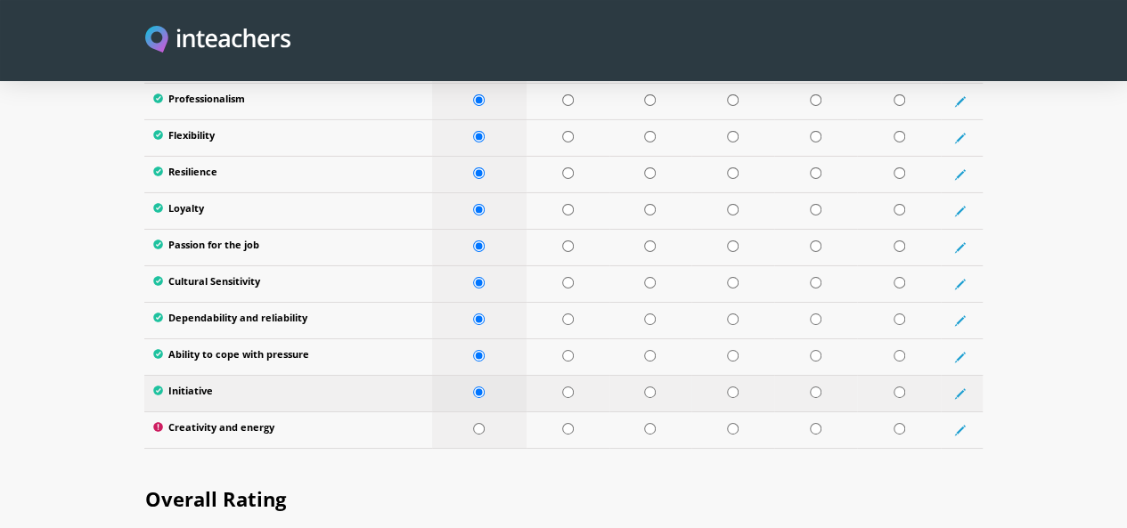
scroll to position [3043, 0]
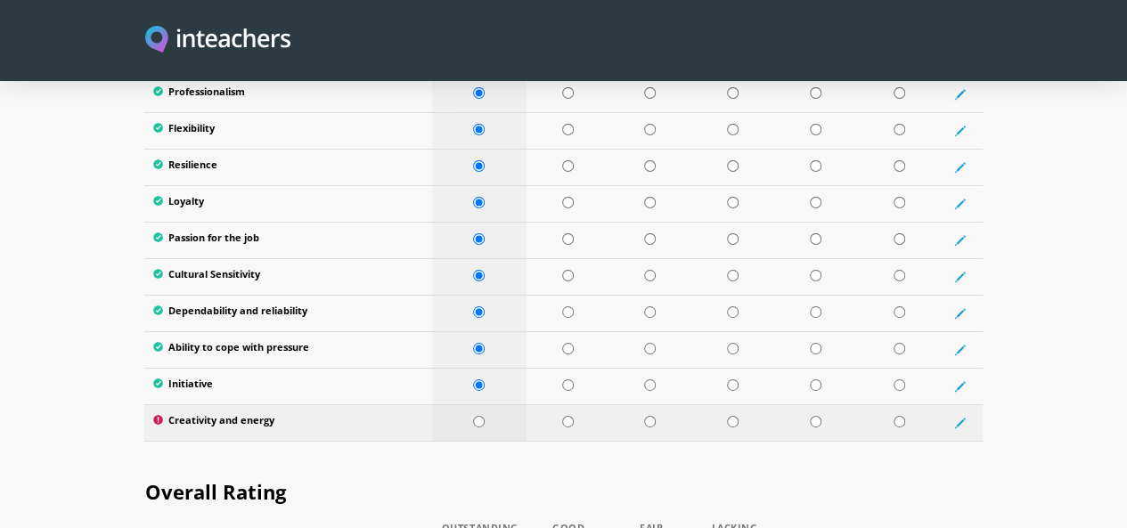
click at [467, 404] on td at bounding box center [479, 422] width 94 height 37
radio input "true"
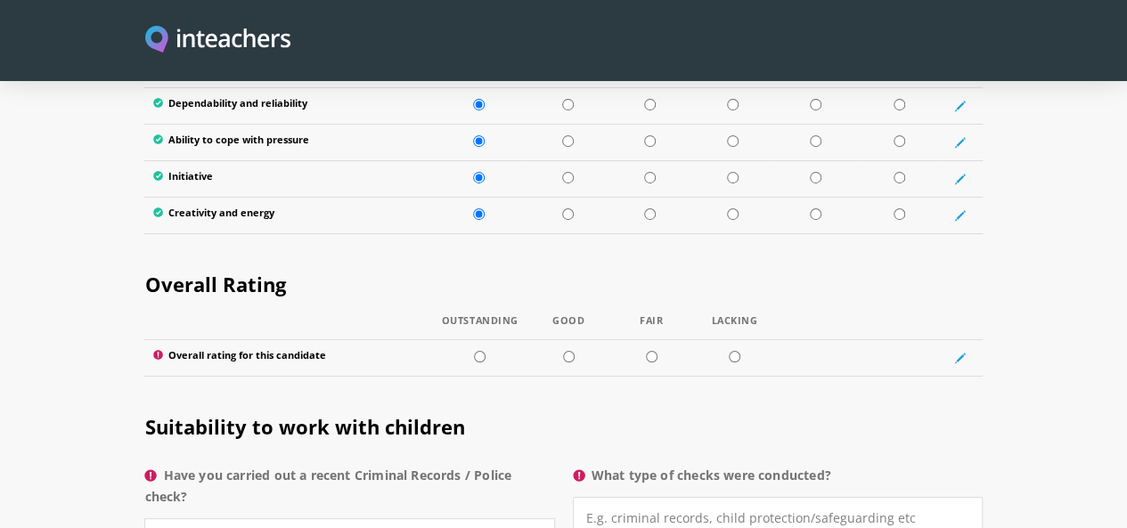
scroll to position [3253, 0]
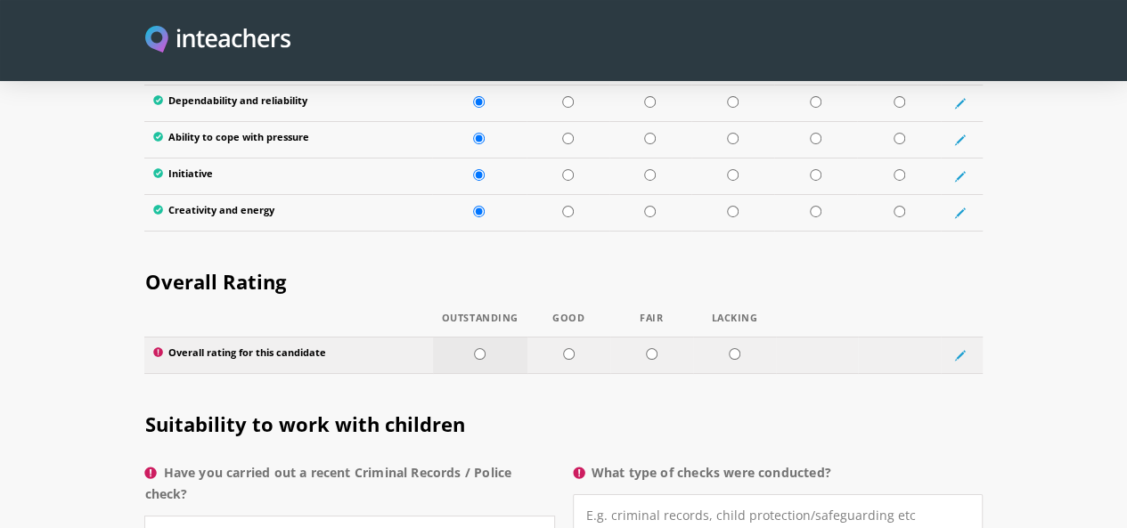
click at [474, 348] on input "radio" at bounding box center [480, 354] width 12 height 12
radio input "true"
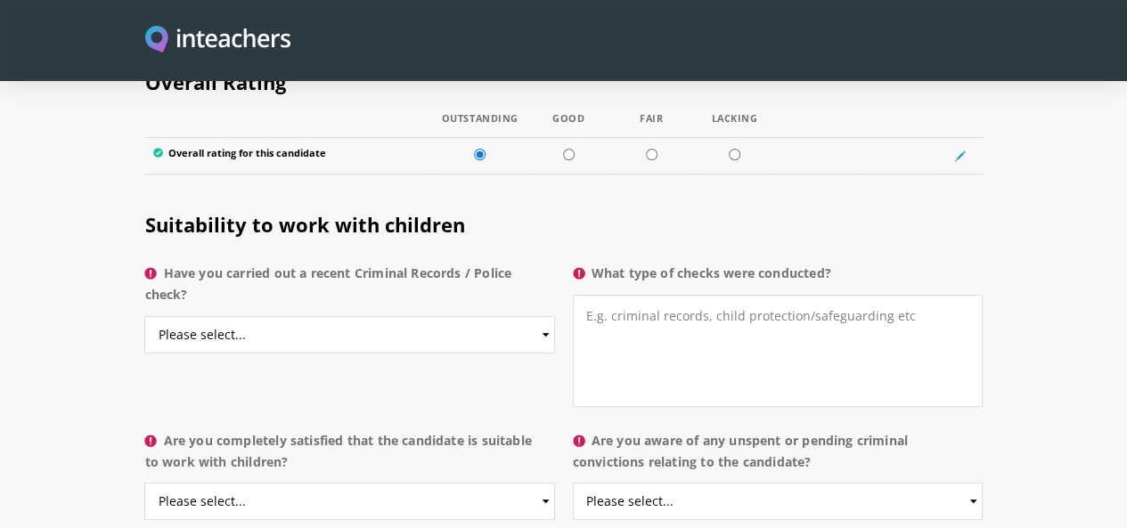
scroll to position [3457, 0]
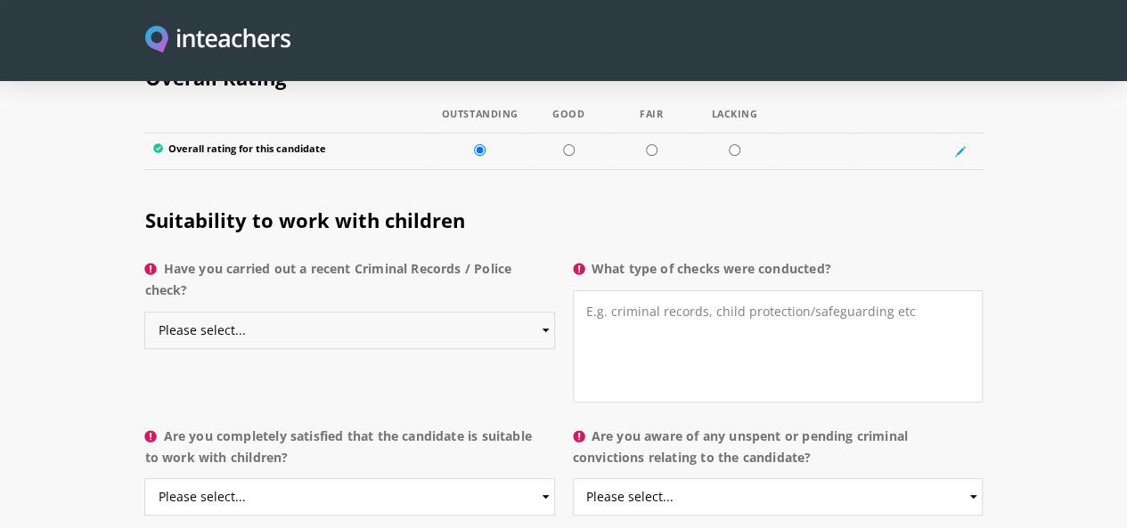
click at [330, 312] on select "Please select... Yes No Do not know" at bounding box center [349, 330] width 410 height 37
select select "No"
click at [144, 312] on select "Please select... Yes No Do not know" at bounding box center [349, 330] width 410 height 37
click at [617, 290] on textarea "What type of checks were conducted?" at bounding box center [778, 346] width 410 height 112
type textarea "n"
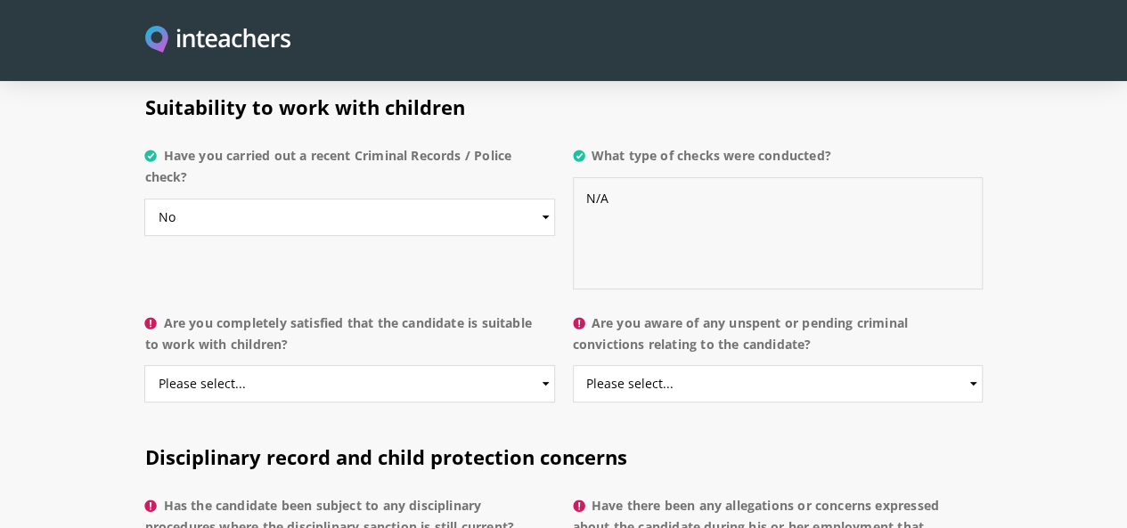
scroll to position [3573, 0]
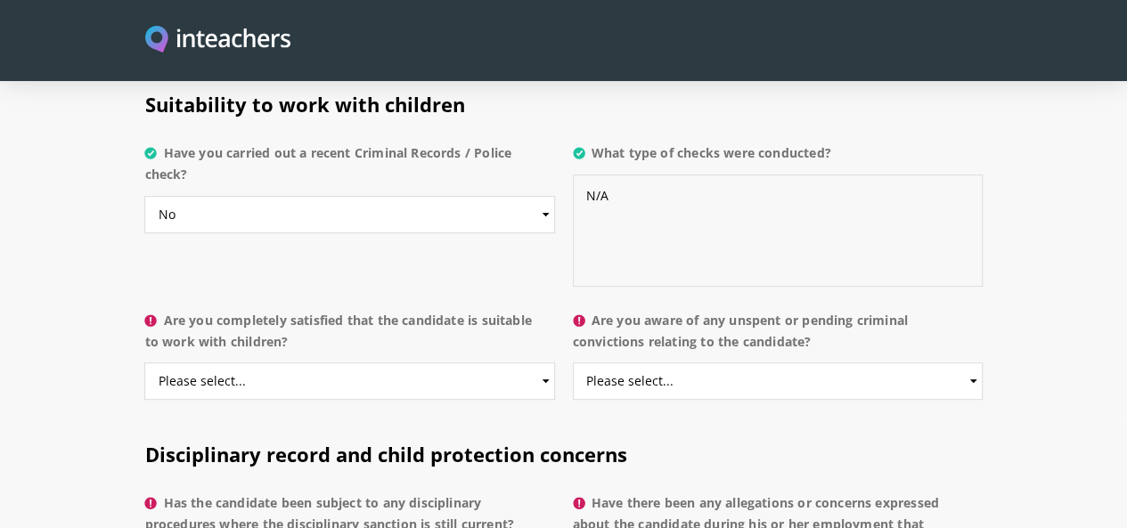
type textarea "N/A"
click at [437, 363] on select "Please select... Yes No Do not know" at bounding box center [349, 381] width 410 height 37
select select "Yes"
click at [144, 363] on select "Please select... Yes No Do not know" at bounding box center [349, 381] width 410 height 37
click at [778, 363] on select "Please select... Yes No Do not know" at bounding box center [778, 381] width 410 height 37
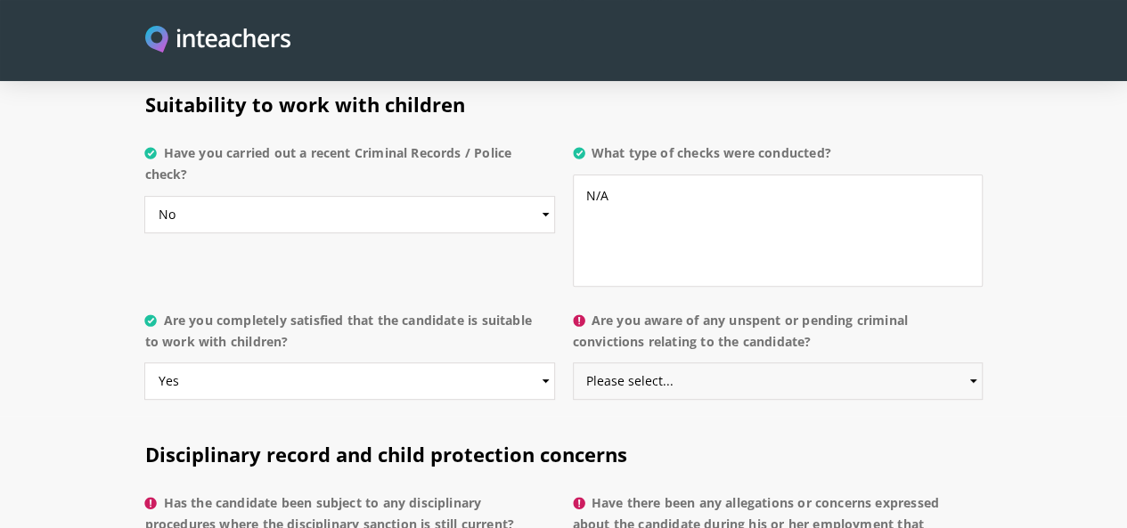
select select "No"
click at [574, 363] on select "Please select... Yes No Do not know" at bounding box center [778, 381] width 410 height 37
click at [722, 363] on select "Please select... Yes No Do not know" at bounding box center [778, 381] width 410 height 37
click at [574, 363] on select "Please select... Yes No Do not know" at bounding box center [778, 381] width 410 height 37
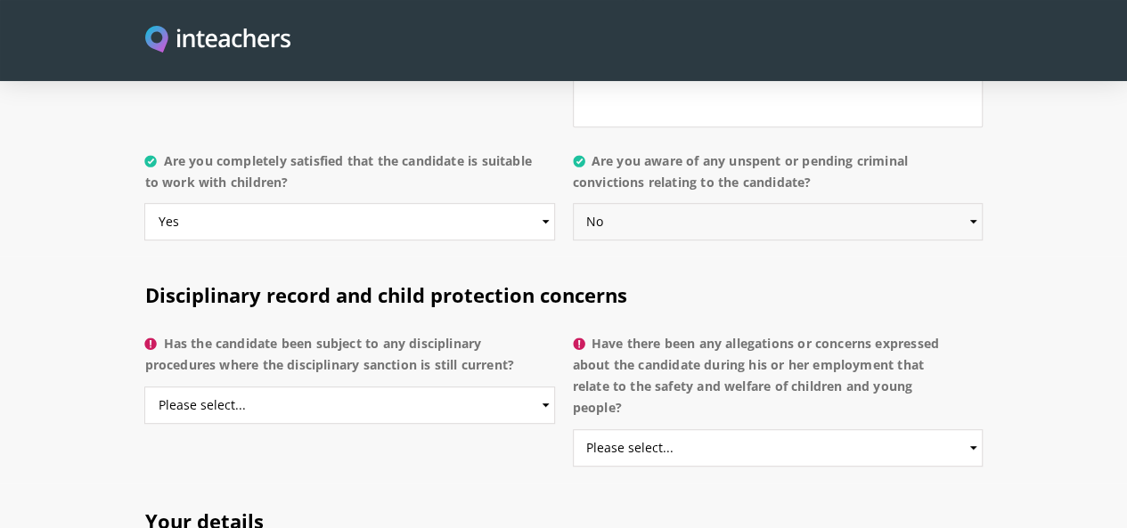
scroll to position [3737, 0]
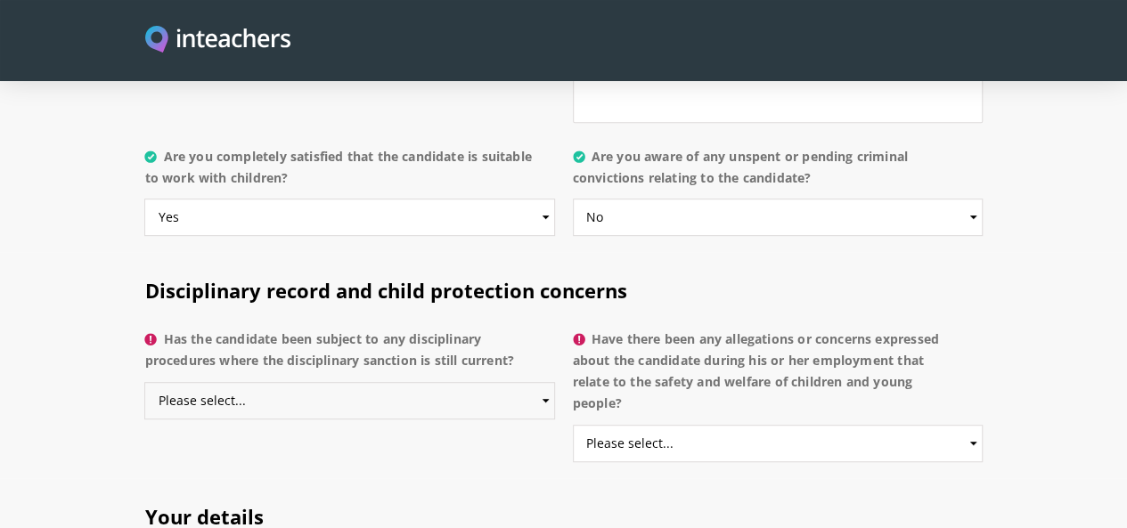
click at [457, 382] on select "Please select... Yes No Do not know" at bounding box center [349, 400] width 410 height 37
select select "No"
click at [144, 382] on select "Please select... Yes No Do not know" at bounding box center [349, 400] width 410 height 37
click at [698, 425] on select "Please select... Yes No Do not know" at bounding box center [778, 443] width 410 height 37
select select "No"
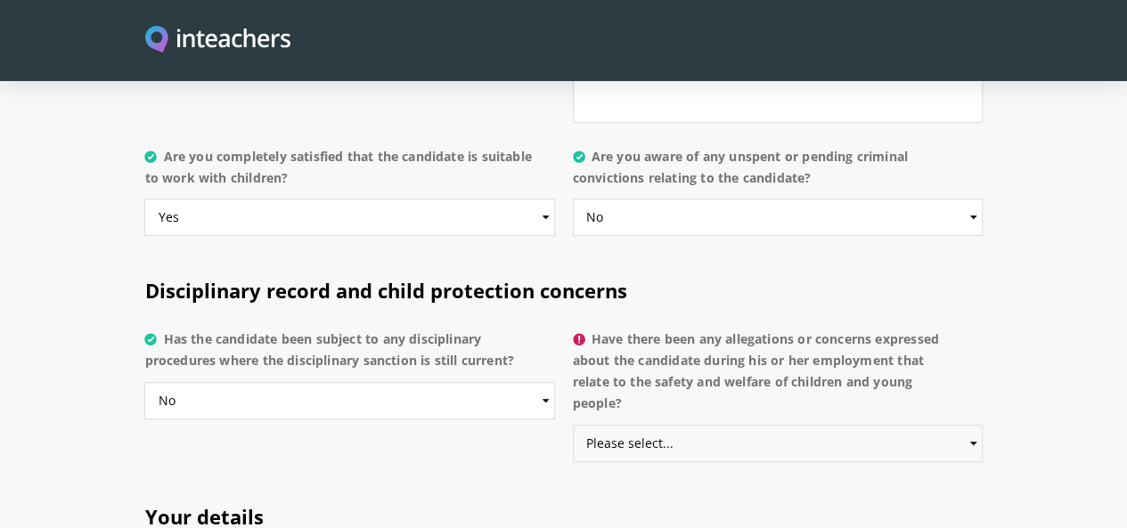
click at [574, 425] on select "Please select... Yes No Do not know" at bounding box center [778, 443] width 410 height 37
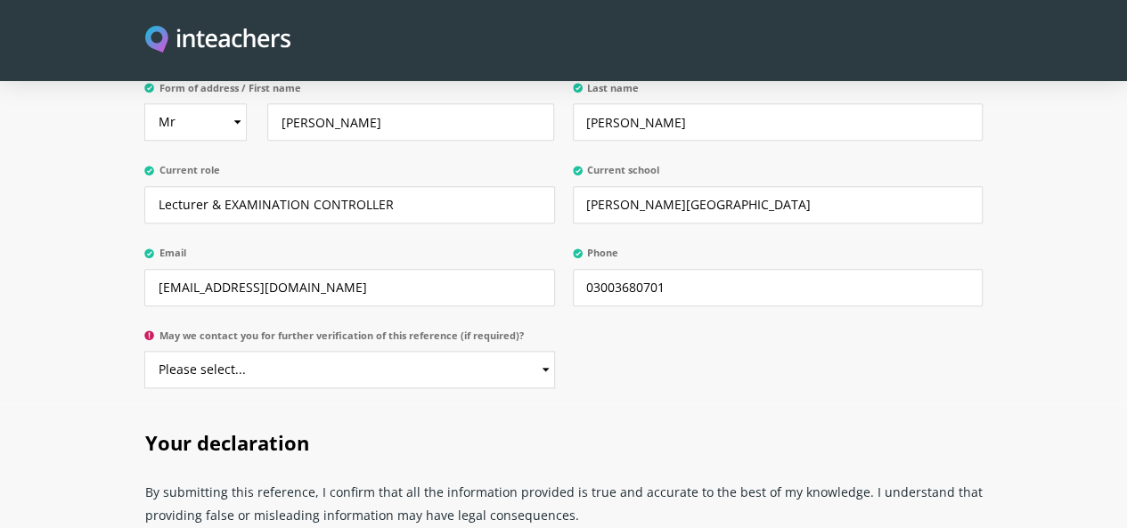
scroll to position [4257, 0]
click at [503, 350] on select "Please select... Yes No" at bounding box center [349, 368] width 410 height 37
select select "Yes"
click at [144, 350] on select "Please select... Yes No" at bounding box center [349, 368] width 410 height 37
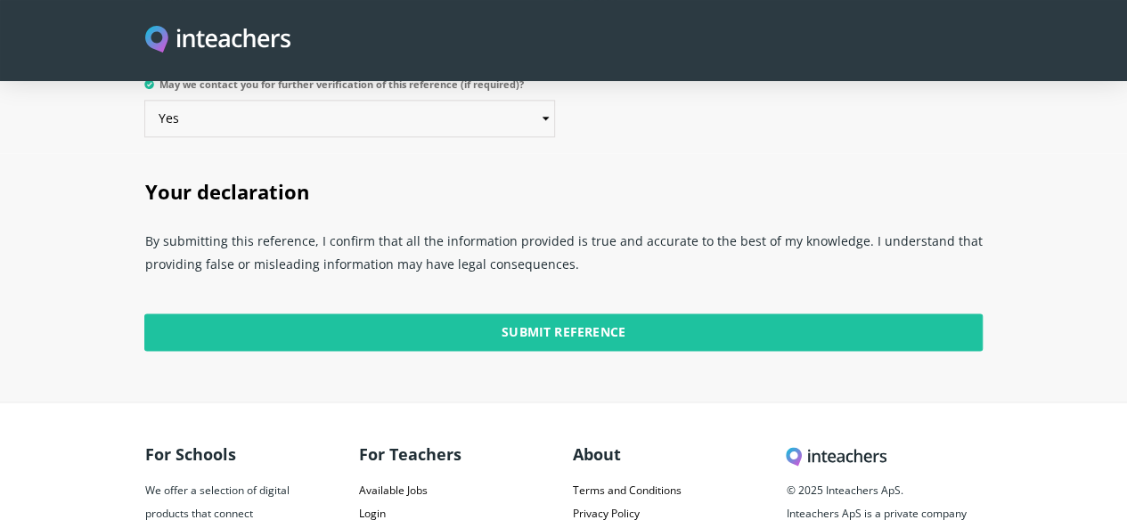
scroll to position [4508, 0]
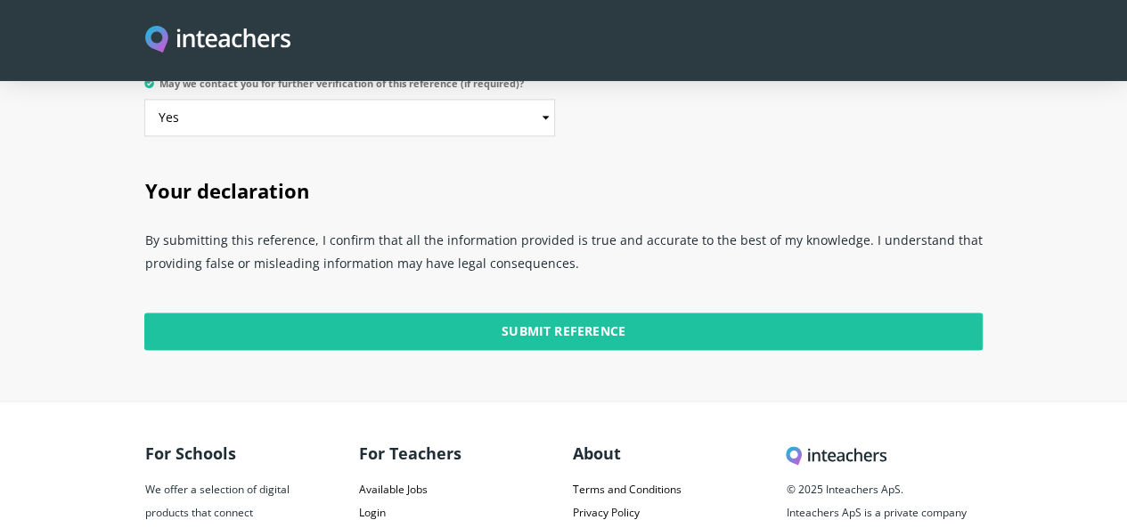
click at [659, 313] on input "Submit Reference" at bounding box center [562, 331] width 837 height 37
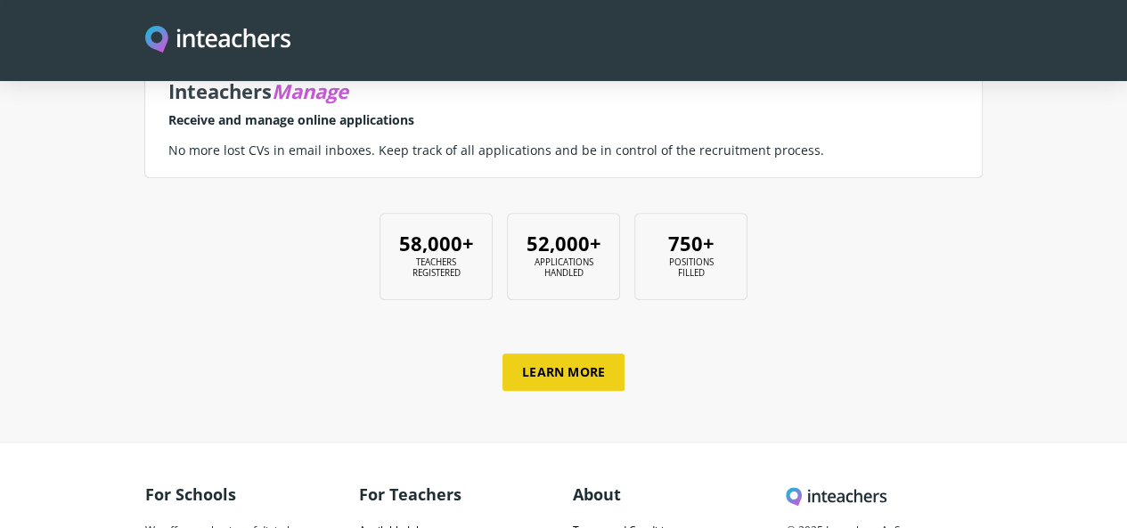
scroll to position [705, 0]
